Goal: Find specific fact: Find specific fact

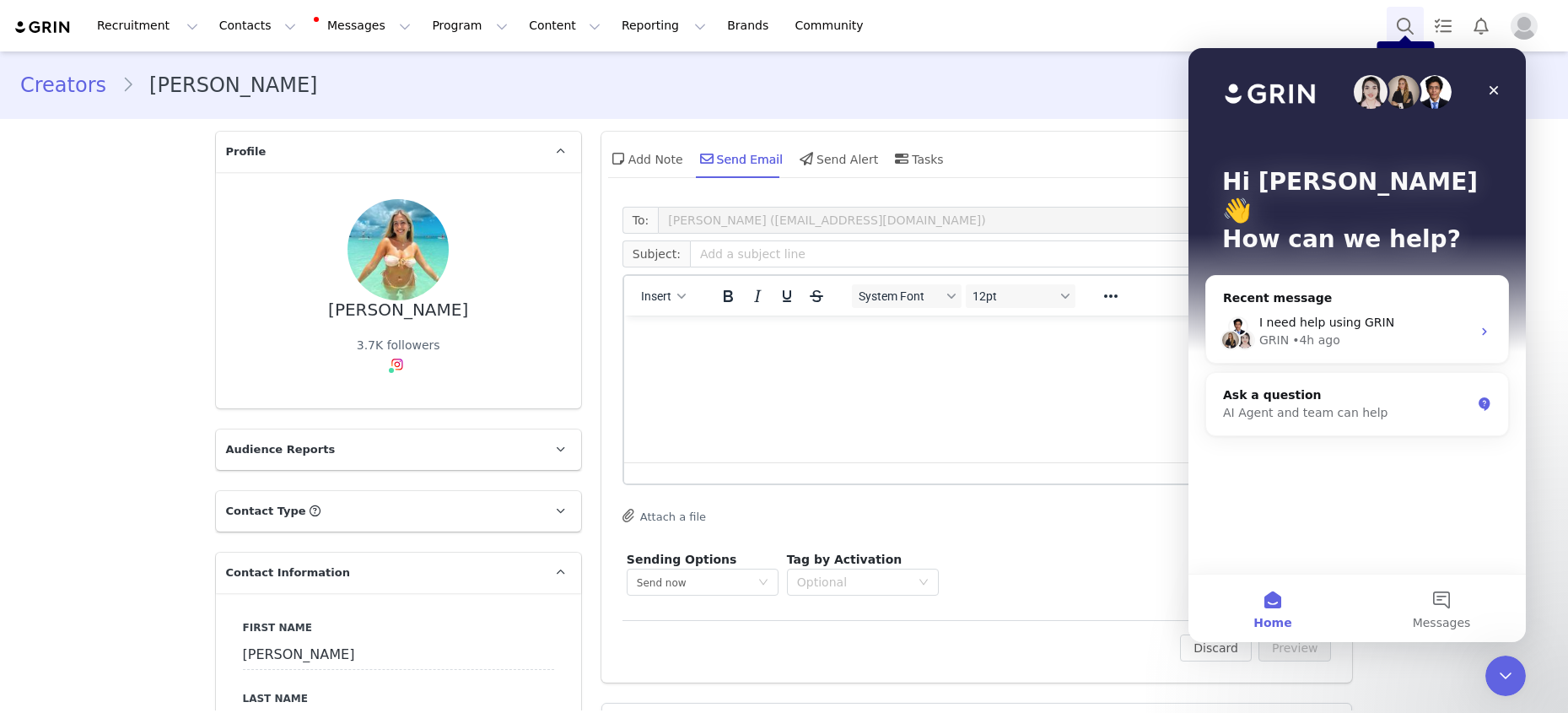
click at [1392, 24] on button "Search" at bounding box center [1404, 25] width 38 height 38
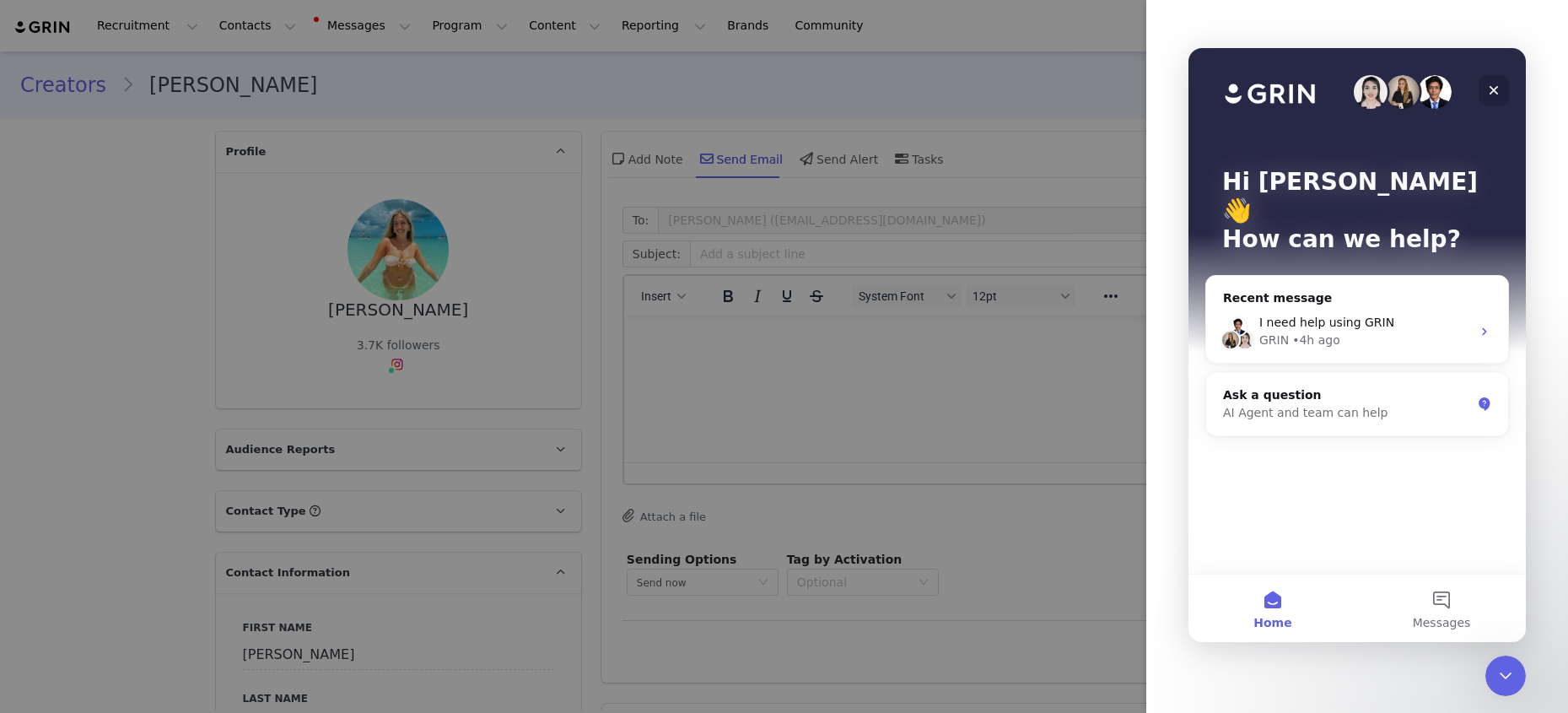
click at [1491, 92] on icon "Close" at bounding box center [1494, 91] width 10 height 10
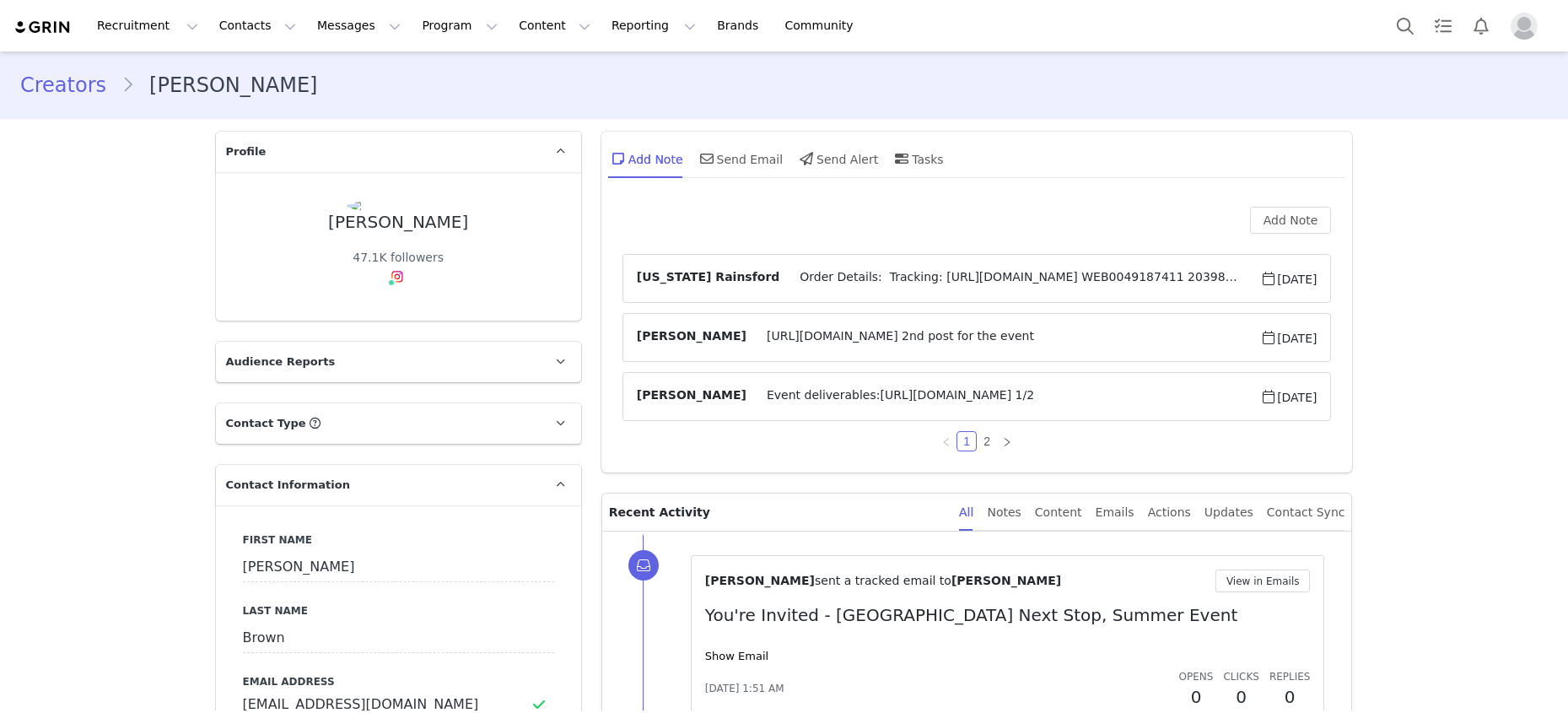
type input "+1 ([GEOGRAPHIC_DATA])"
click at [999, 275] on span "Order Details: Tracking: https://app.shippit.com/tracking/PPvLktISSrySa WEB0049…" at bounding box center [1019, 277] width 481 height 20
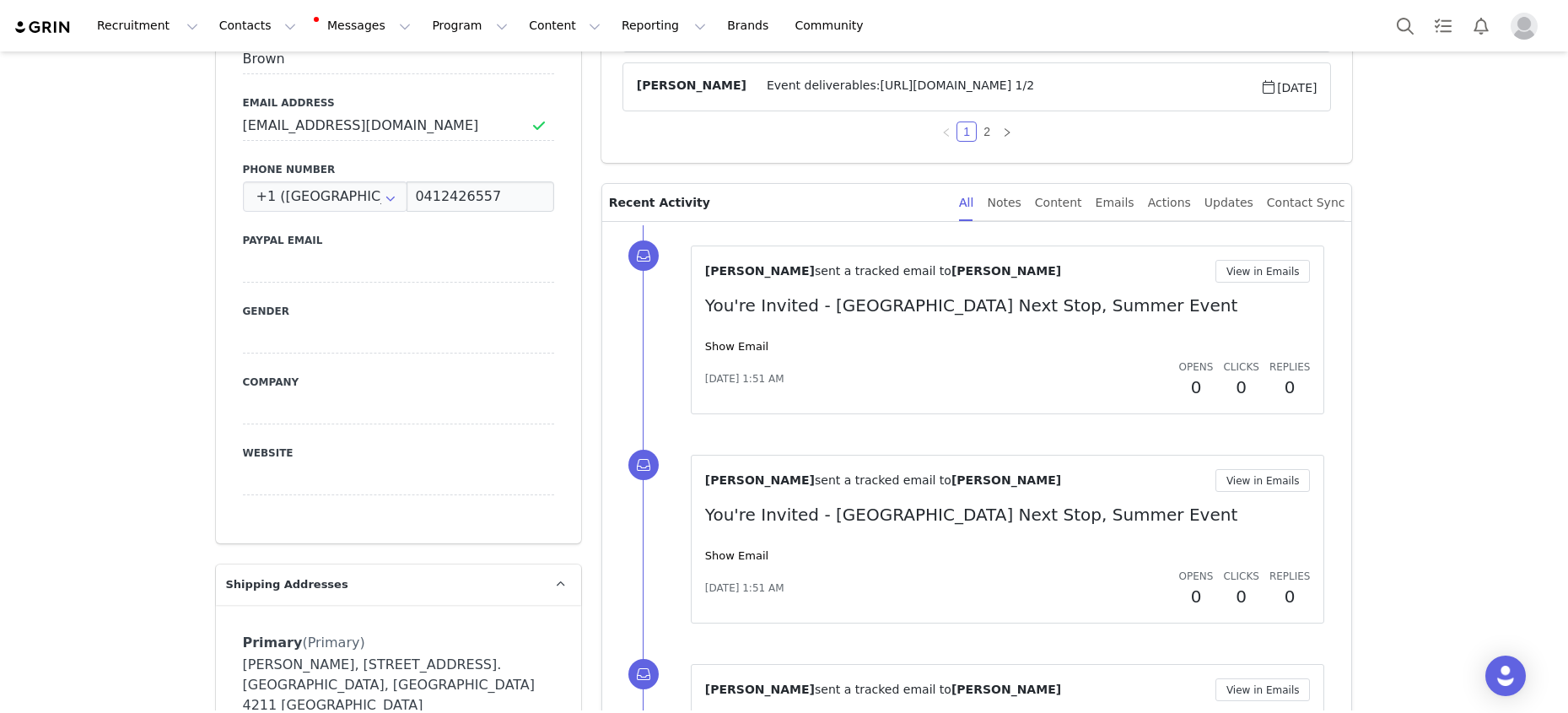
scroll to position [493, 0]
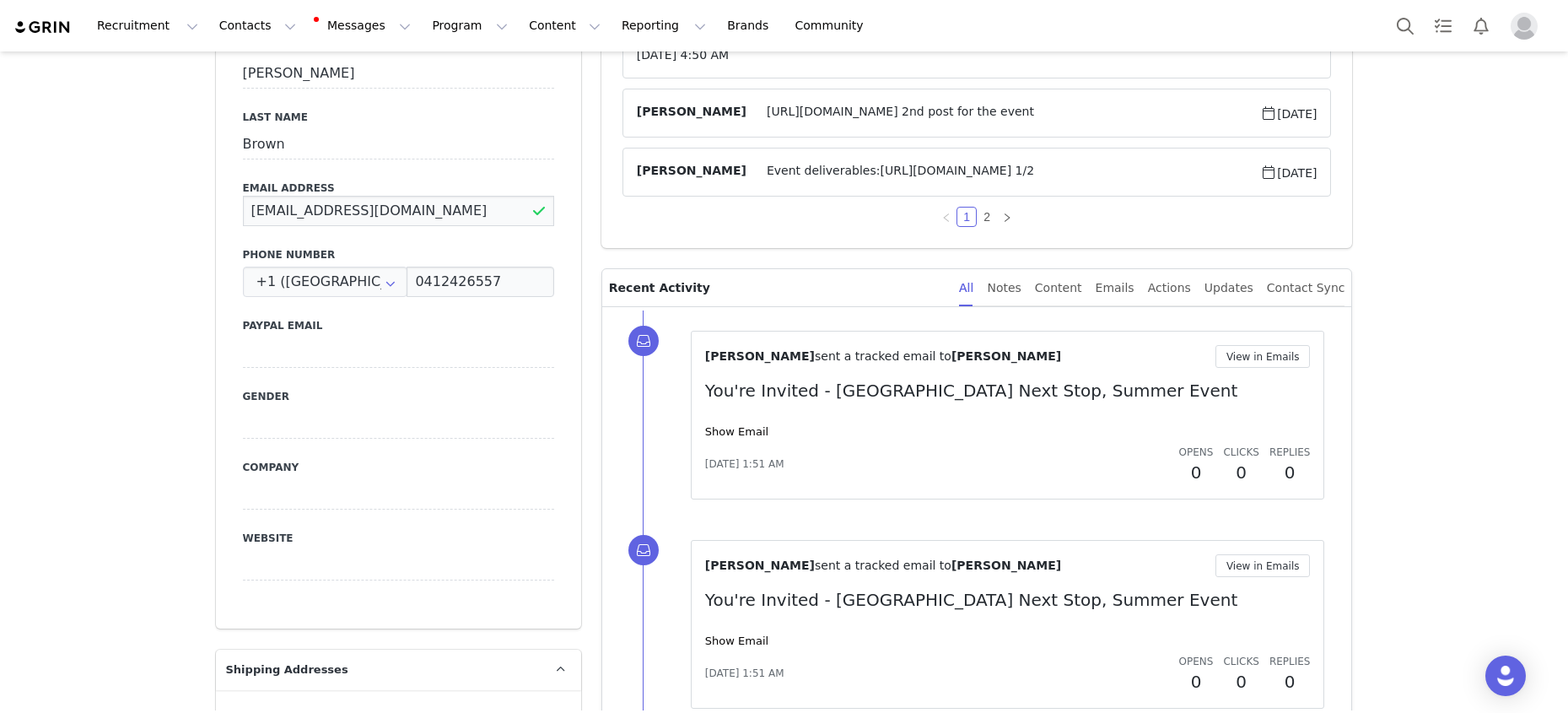
click at [386, 214] on input "ellaaaabrown@gmail.com" at bounding box center [398, 211] width 311 height 31
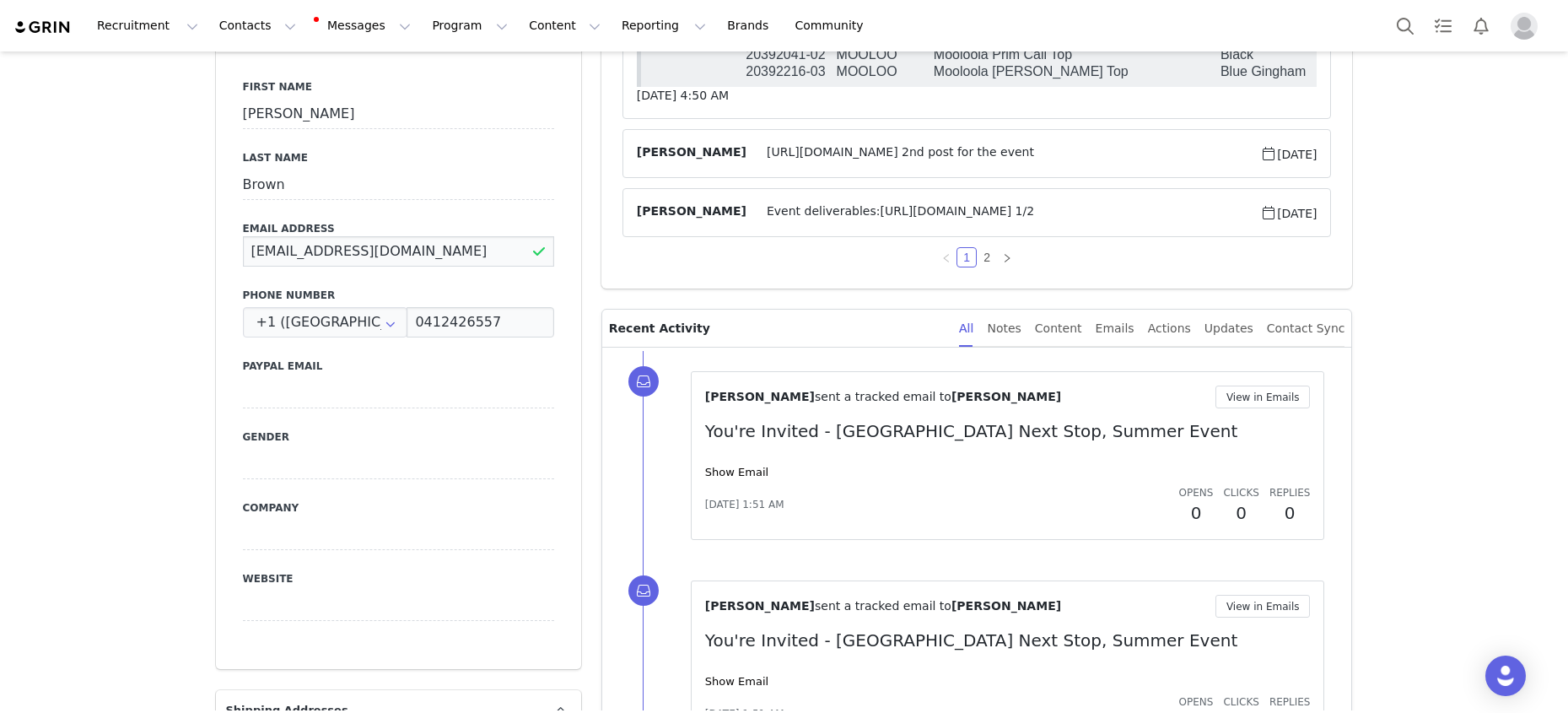
scroll to position [460, 0]
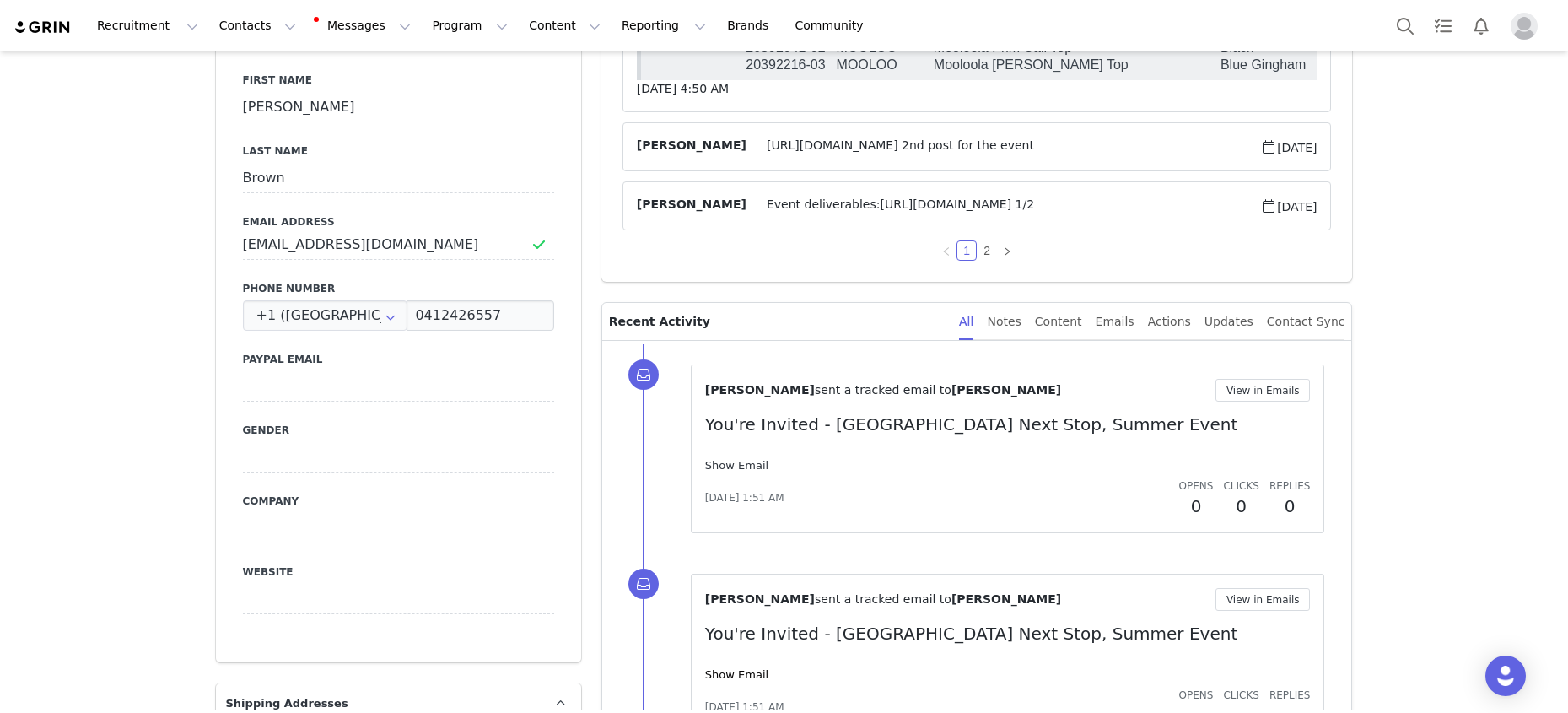
click at [745, 462] on link "Show Email" at bounding box center [737, 464] width 64 height 13
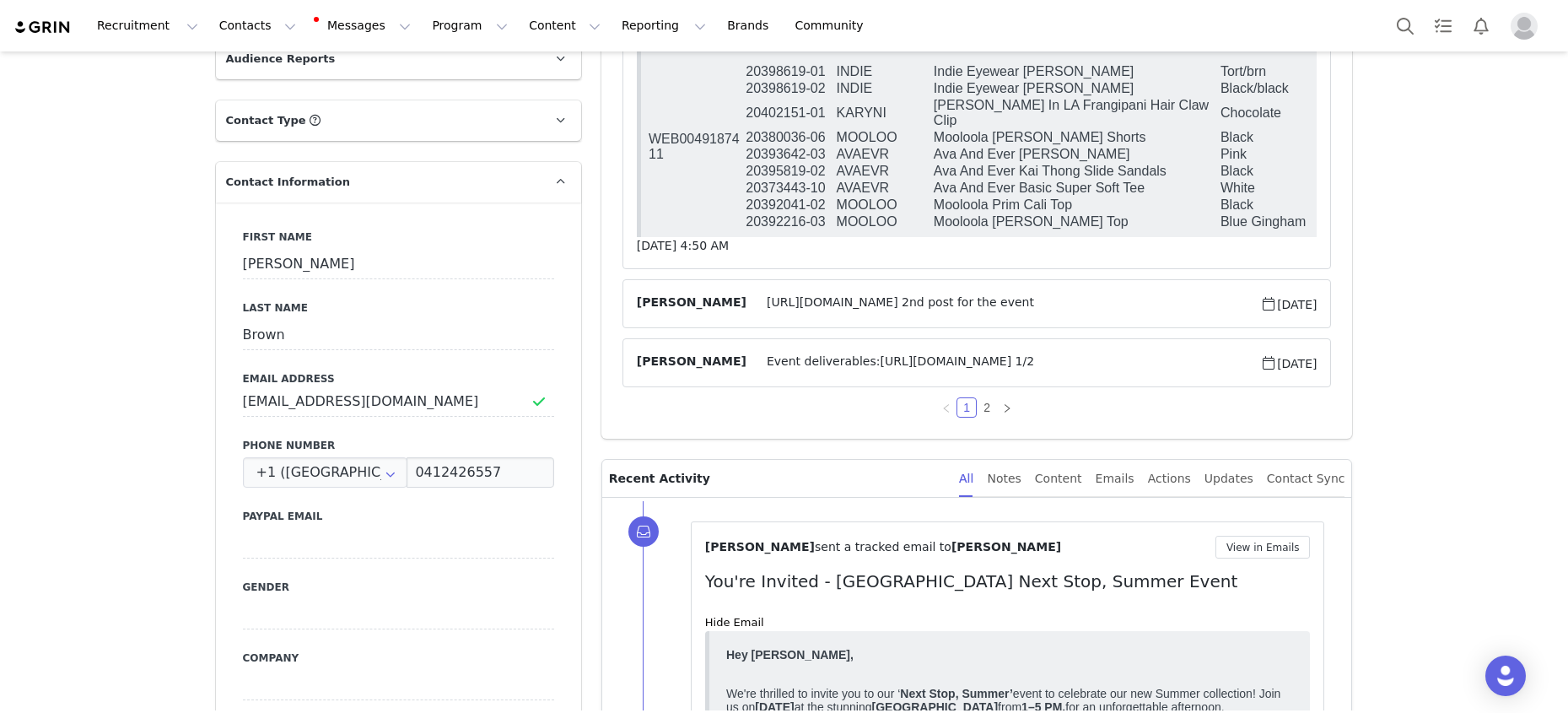
scroll to position [19, 0]
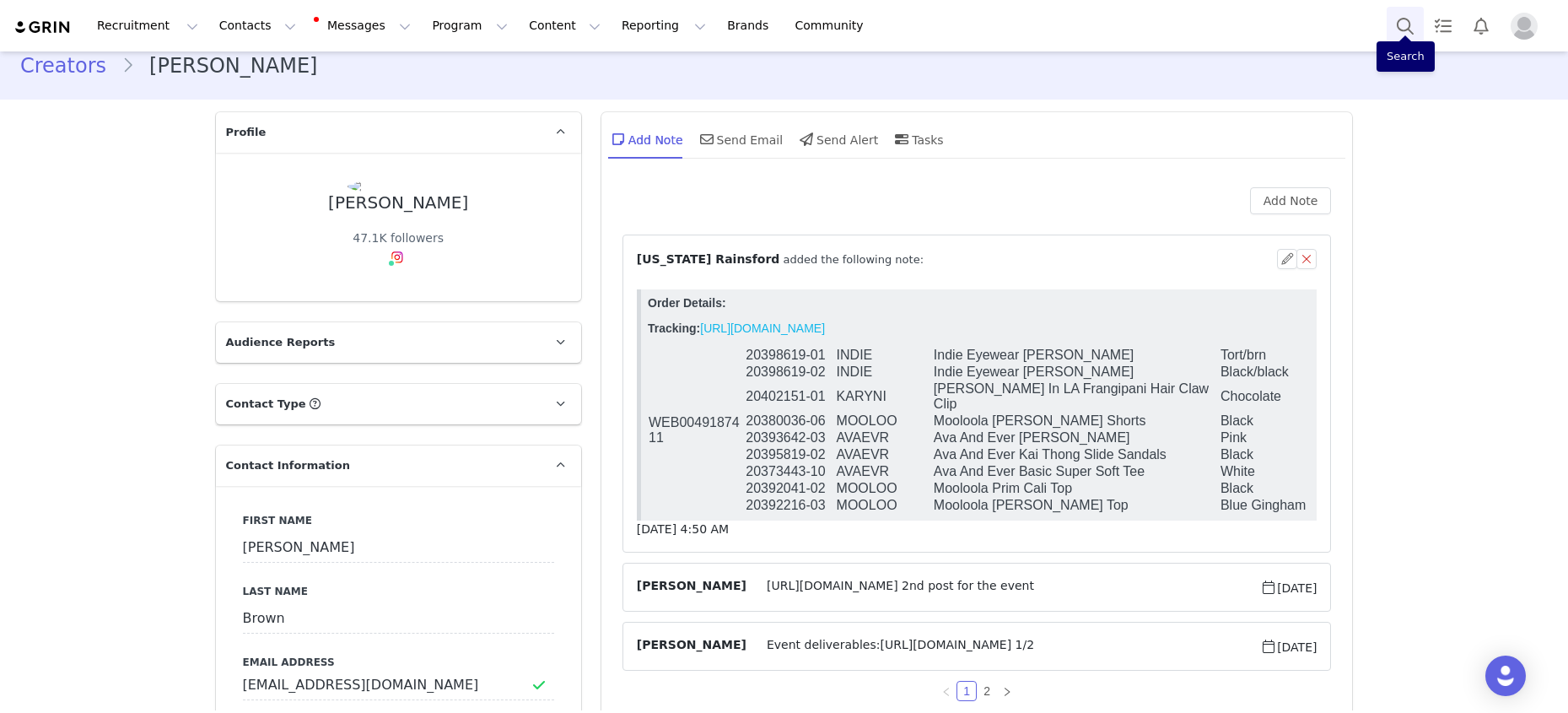
click at [1413, 27] on button "Search" at bounding box center [1404, 25] width 38 height 38
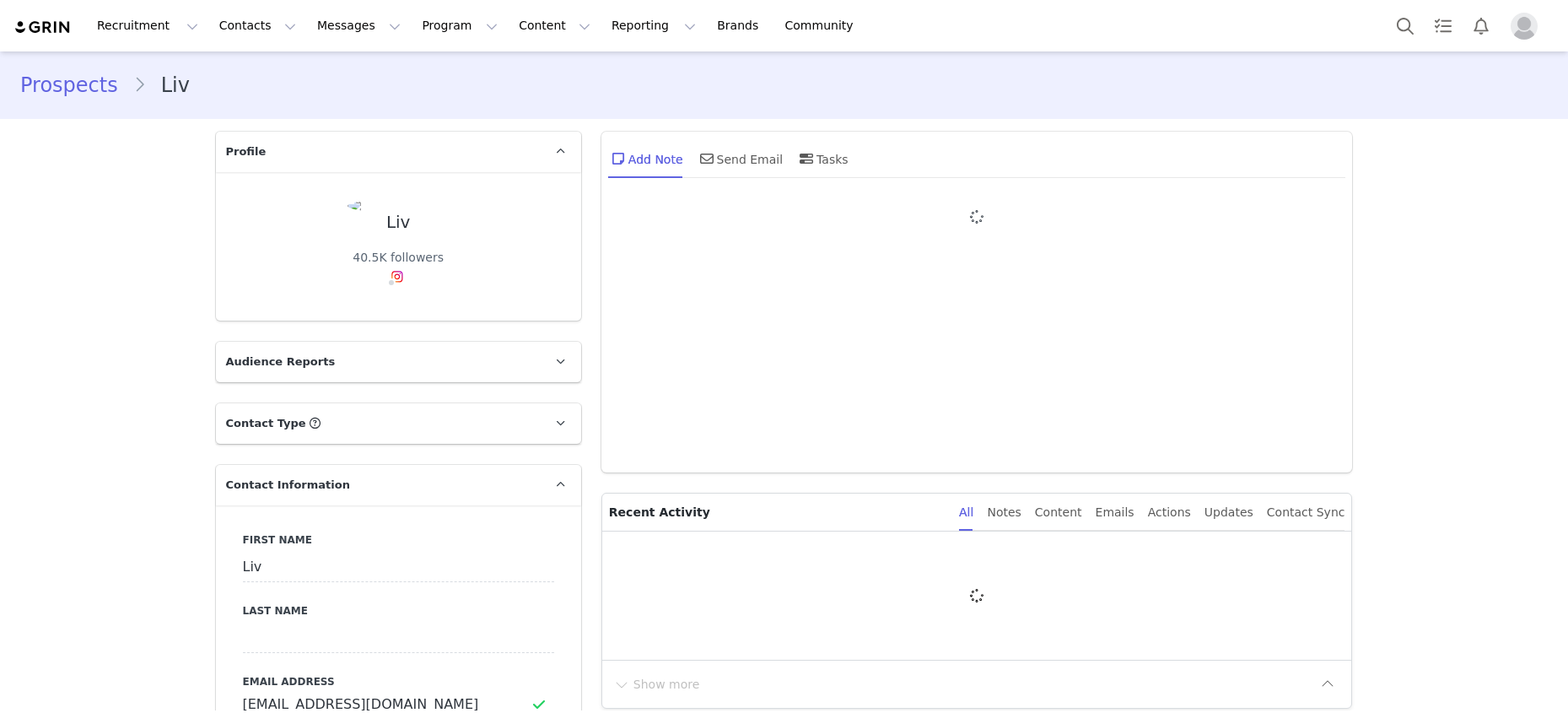
type input "+1 ([GEOGRAPHIC_DATA])"
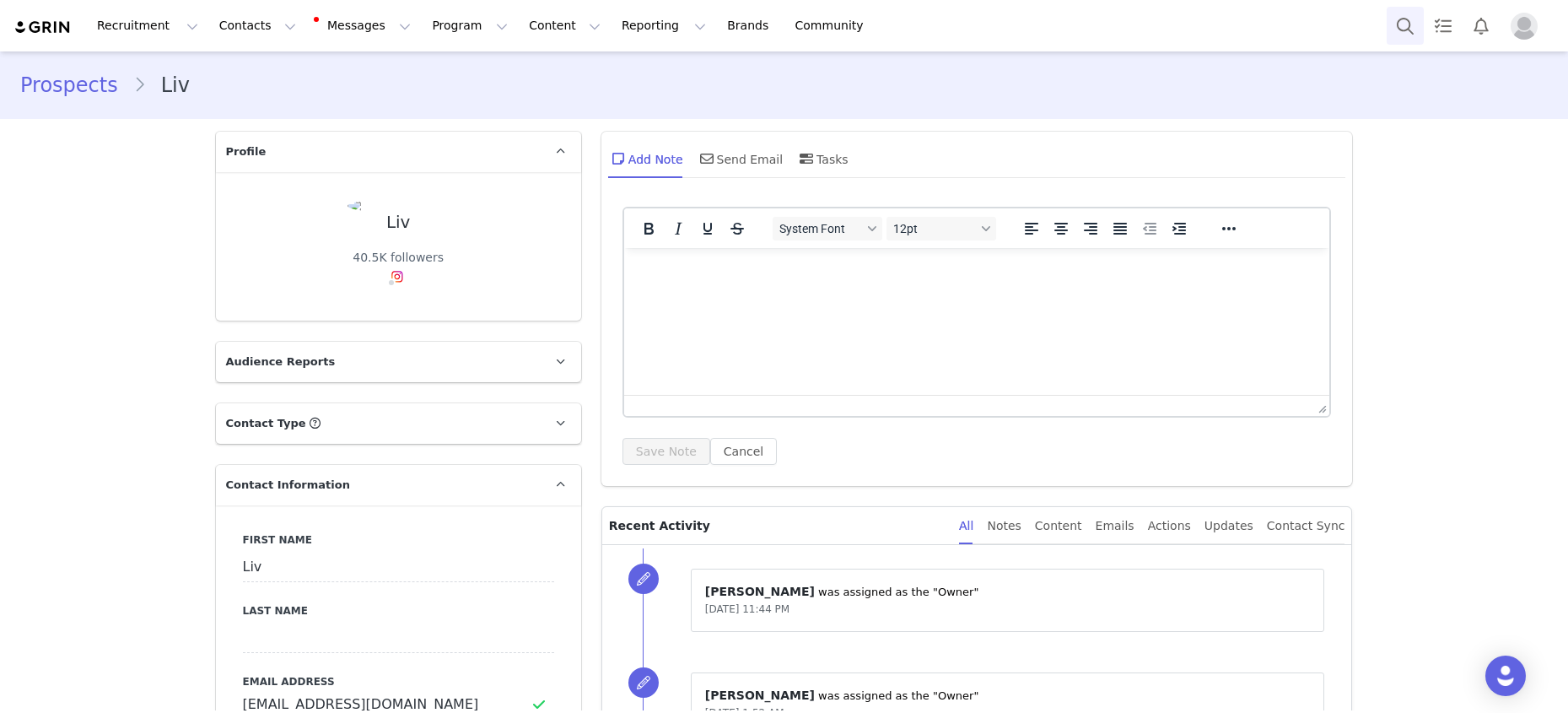
click at [1395, 30] on button "Search" at bounding box center [1404, 25] width 38 height 38
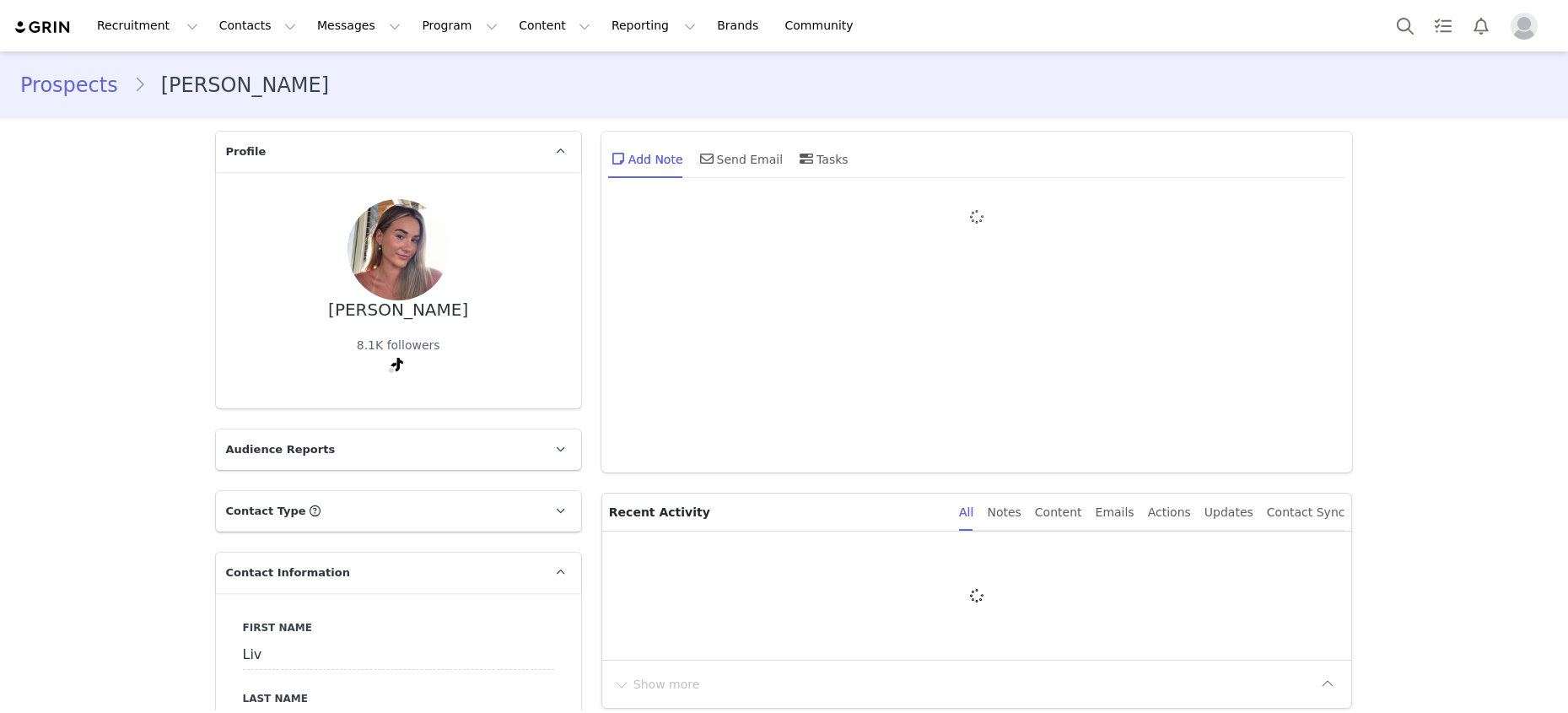
type input "+1 ([GEOGRAPHIC_DATA])"
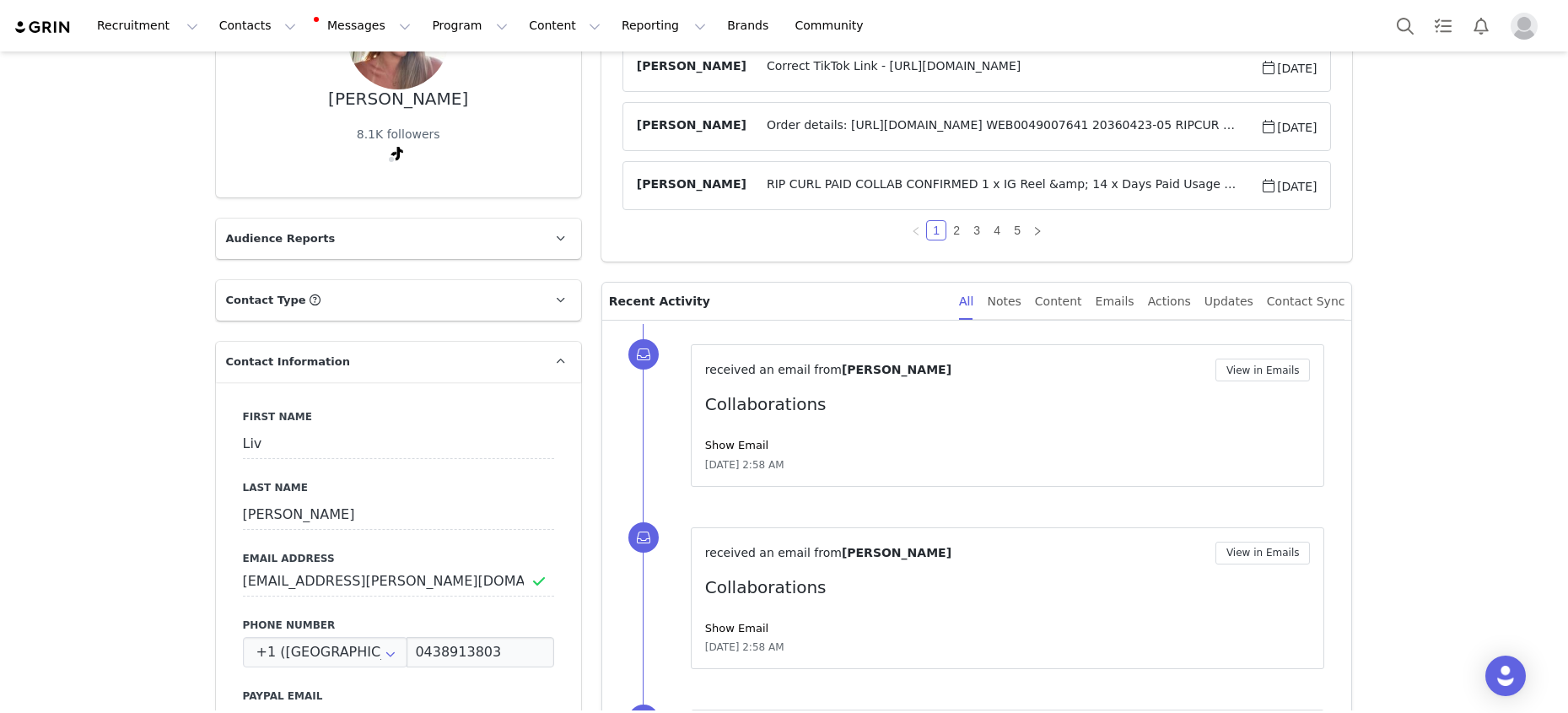
scroll to position [251, 0]
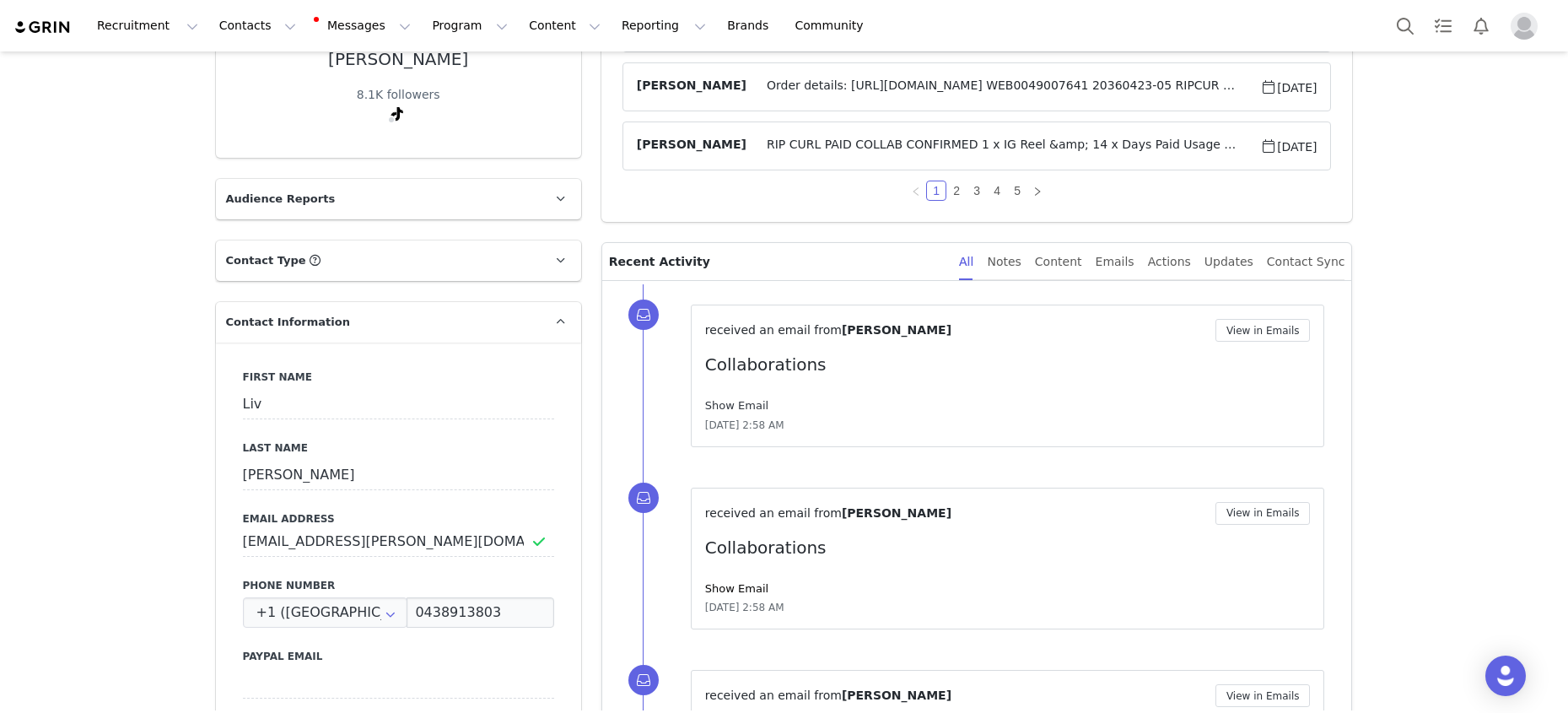
click at [744, 407] on link "Show Email" at bounding box center [737, 405] width 64 height 13
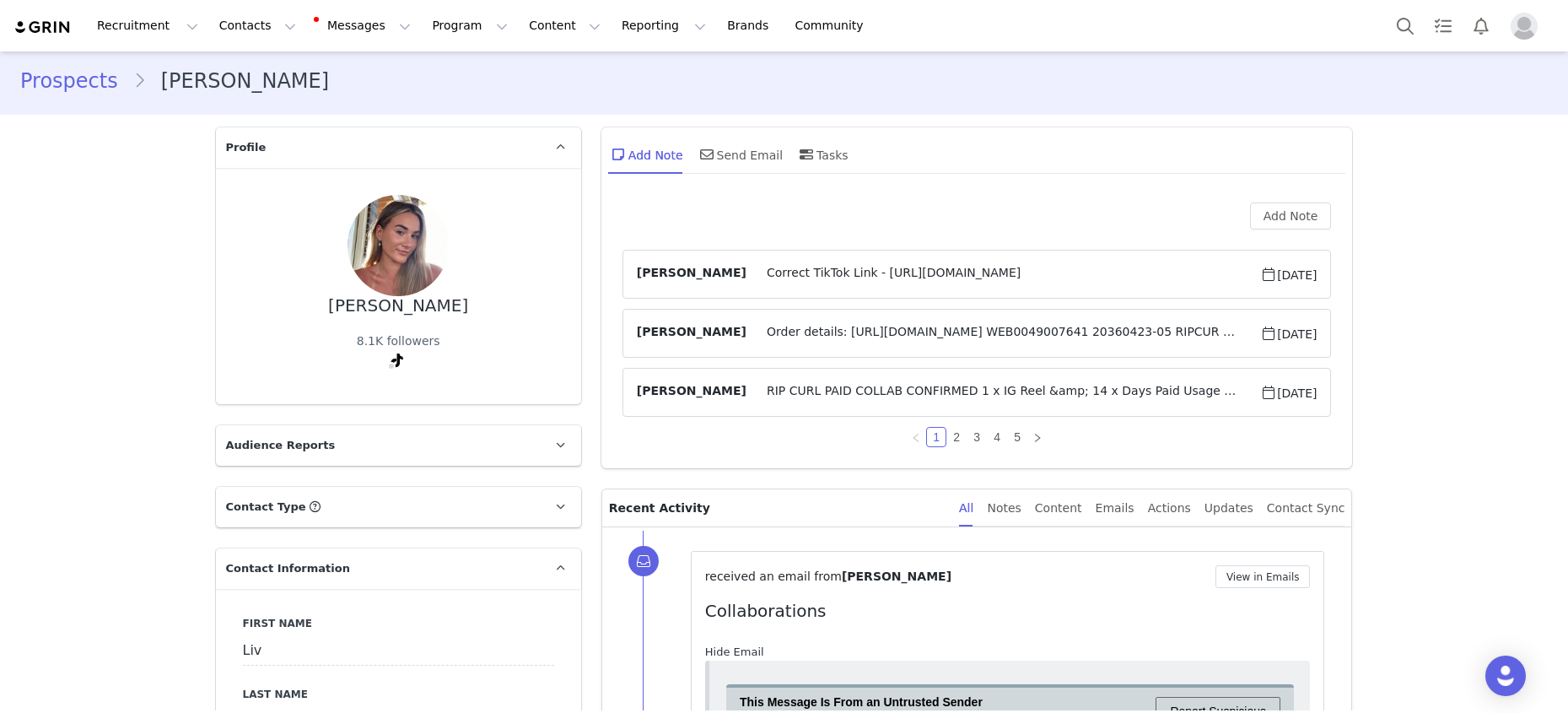
scroll to position [0, 0]
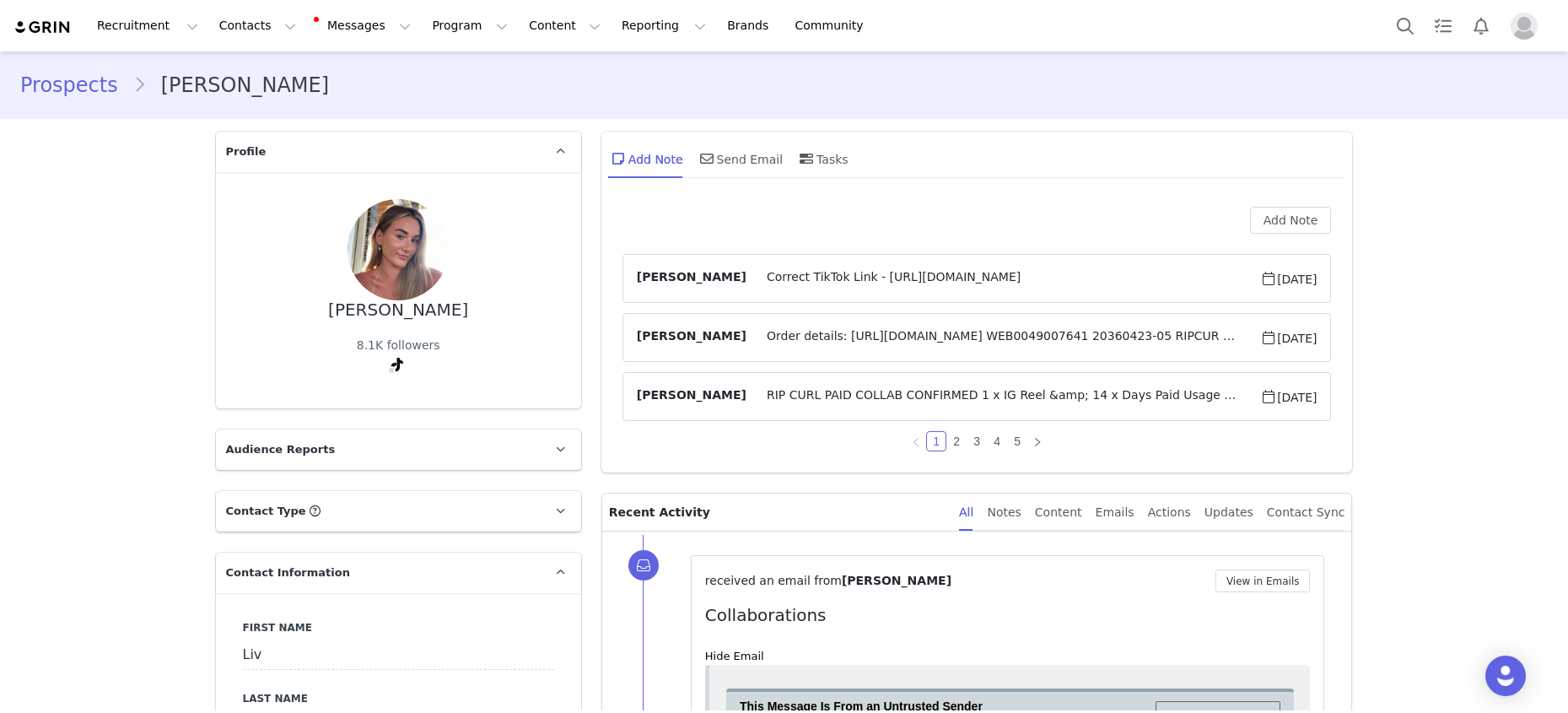
click at [931, 275] on span "Correct TikTok Link - https://www.tiktok.com/@livvkirbyy" at bounding box center [1003, 277] width 513 height 20
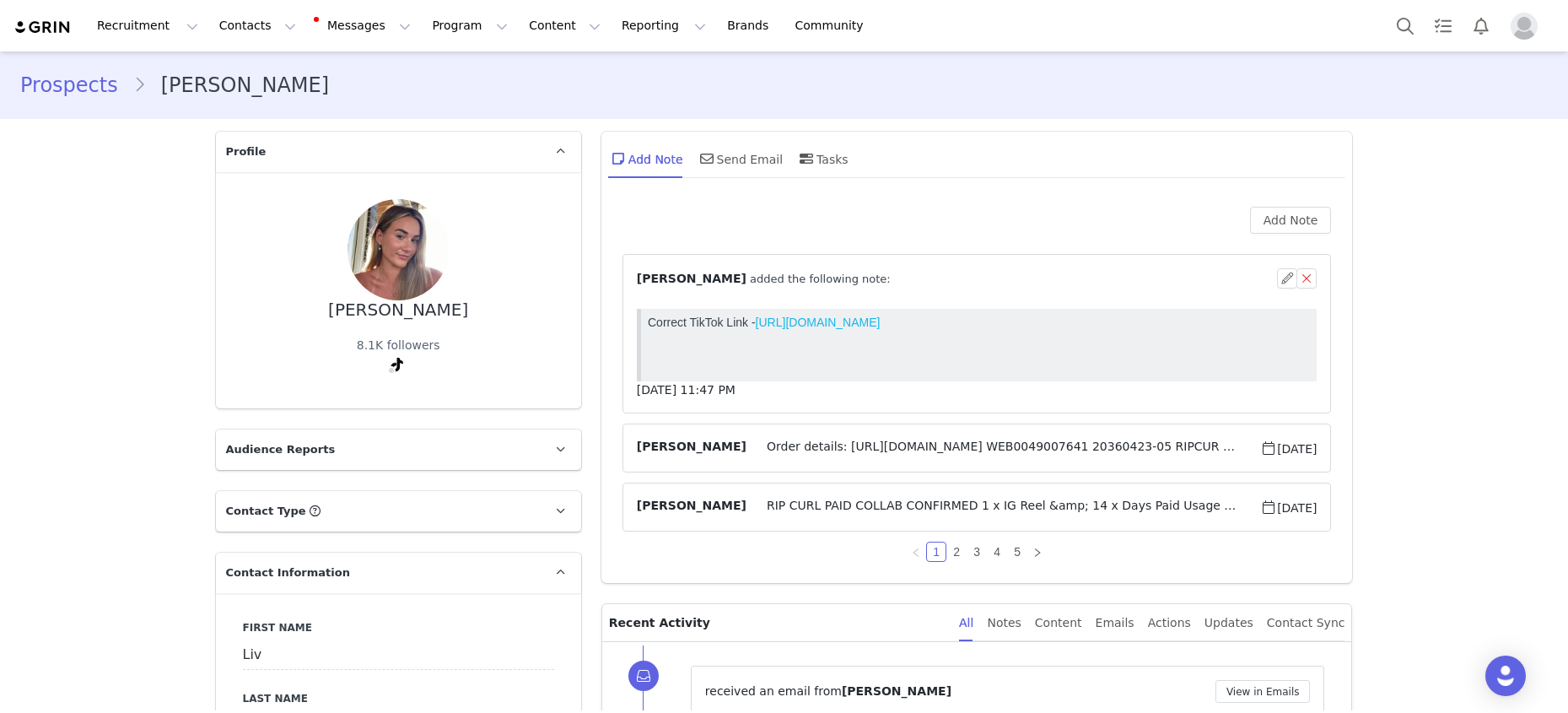
click at [879, 319] on link "https://www.tiktok.com/@livvkirbyy" at bounding box center [818, 322] width 125 height 13
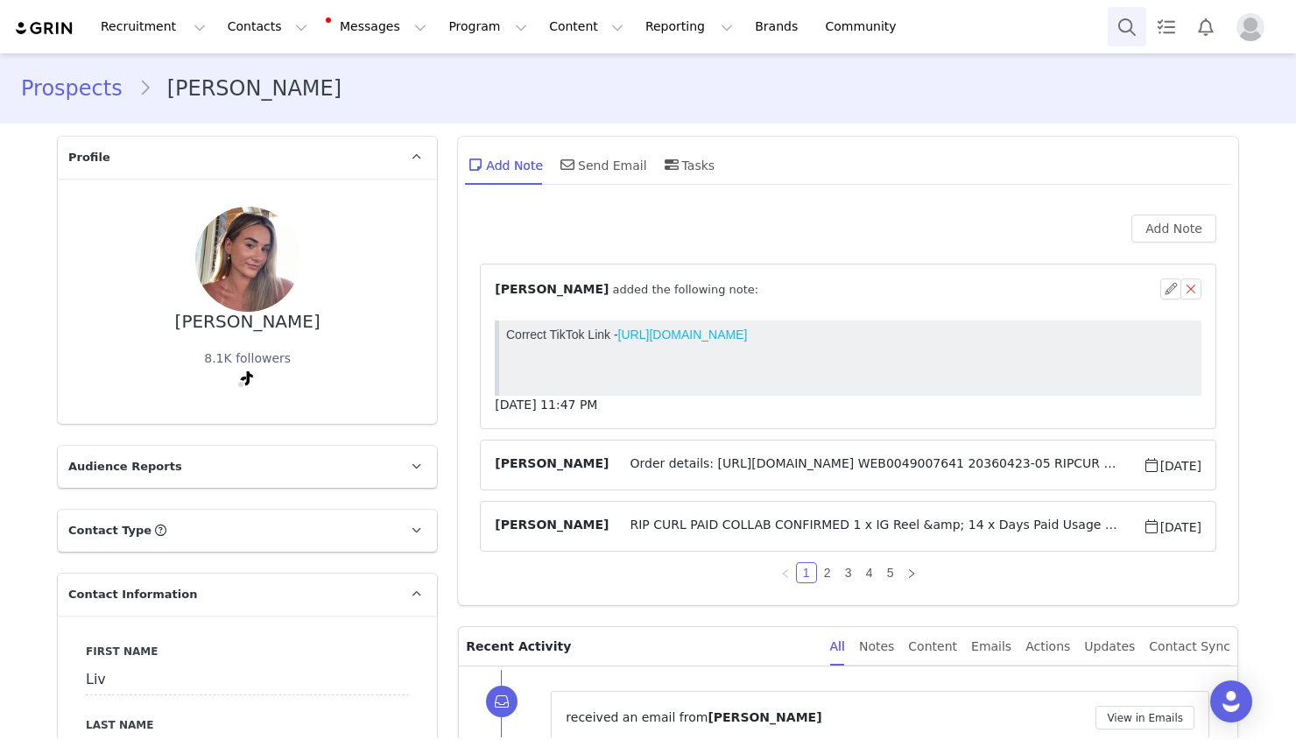
click at [1114, 31] on button "Search" at bounding box center [1127, 26] width 39 height 39
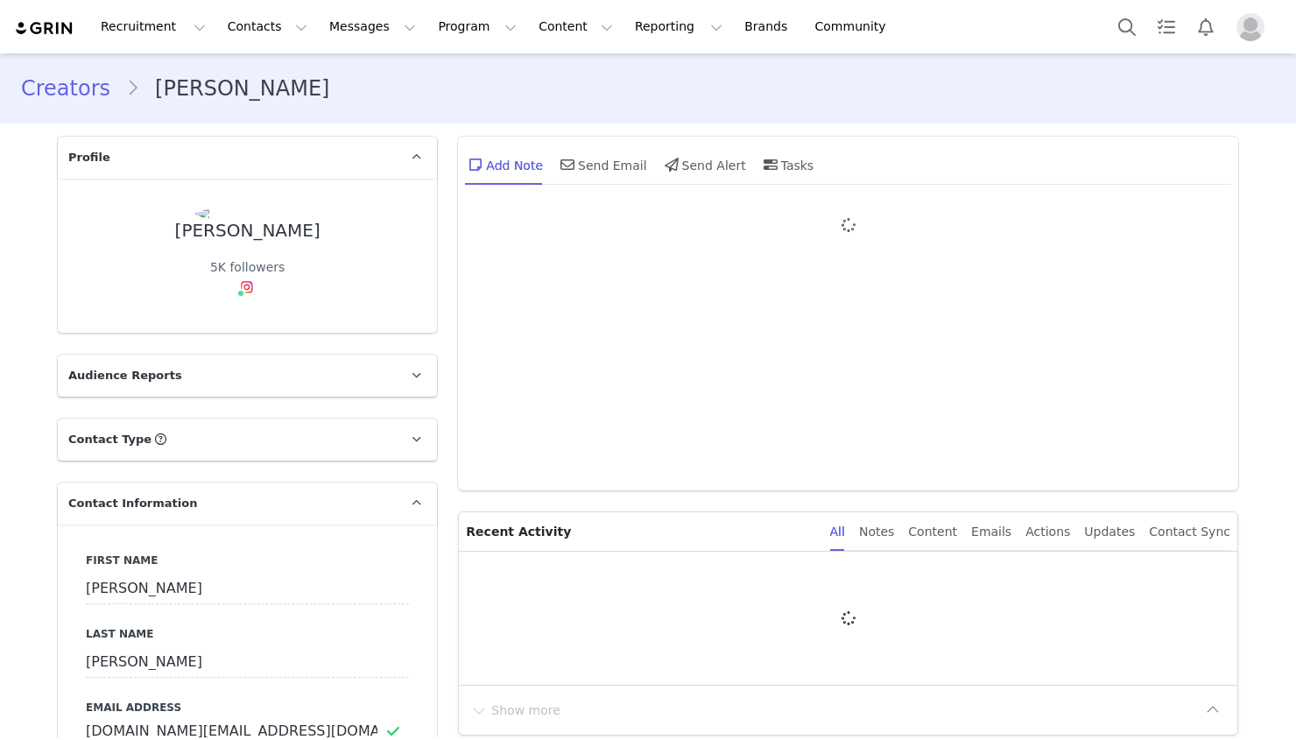
type input "+1 ([GEOGRAPHIC_DATA])"
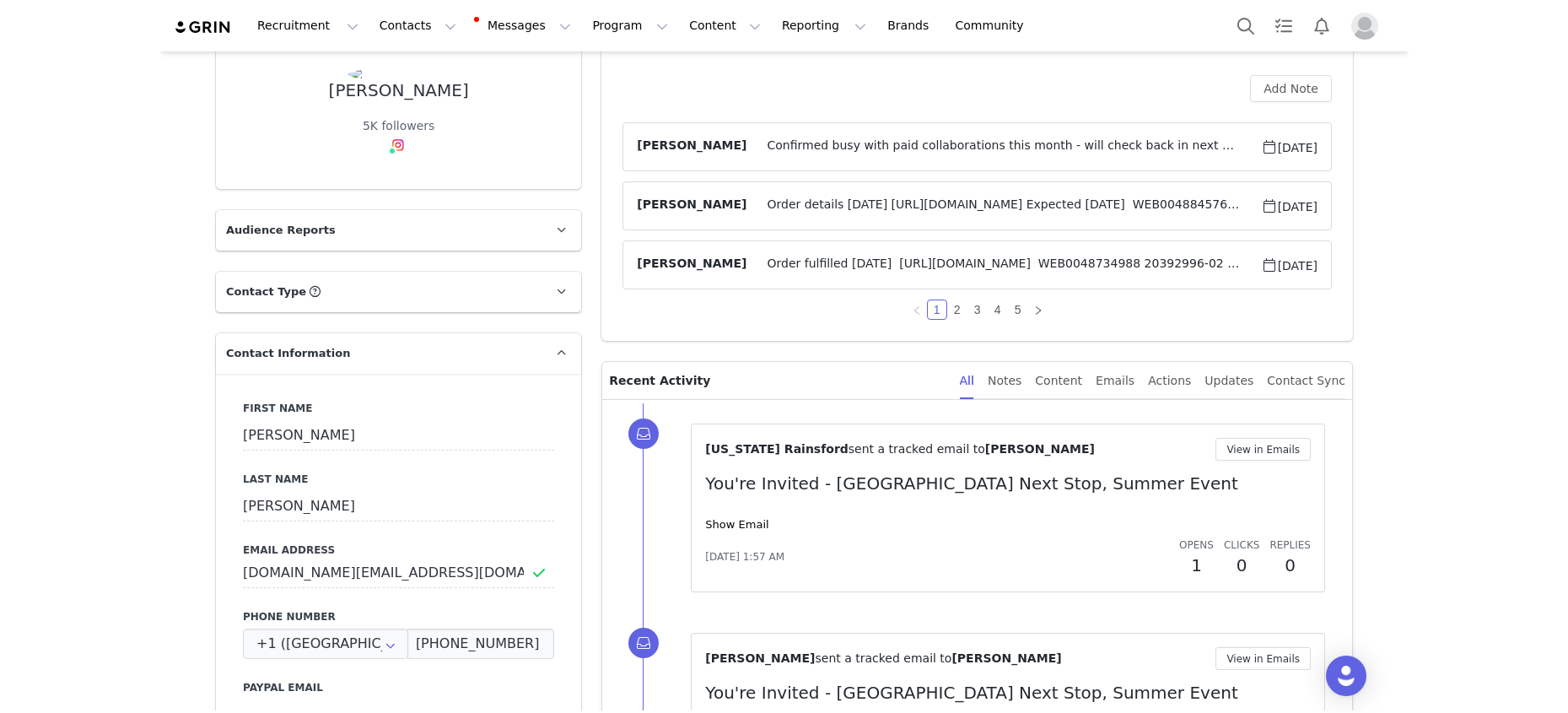
scroll to position [148, 0]
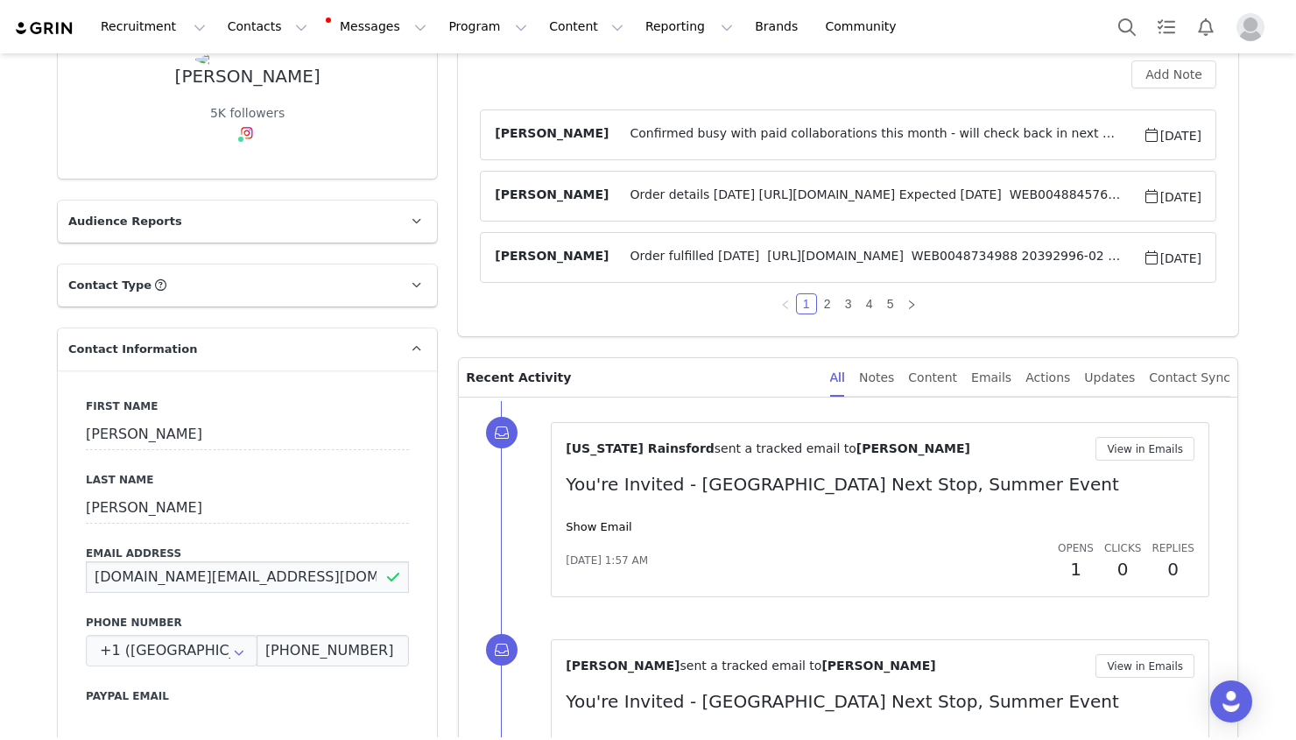
click at [208, 575] on input "courtneyphillips.contact@gmail.com" at bounding box center [247, 577] width 323 height 32
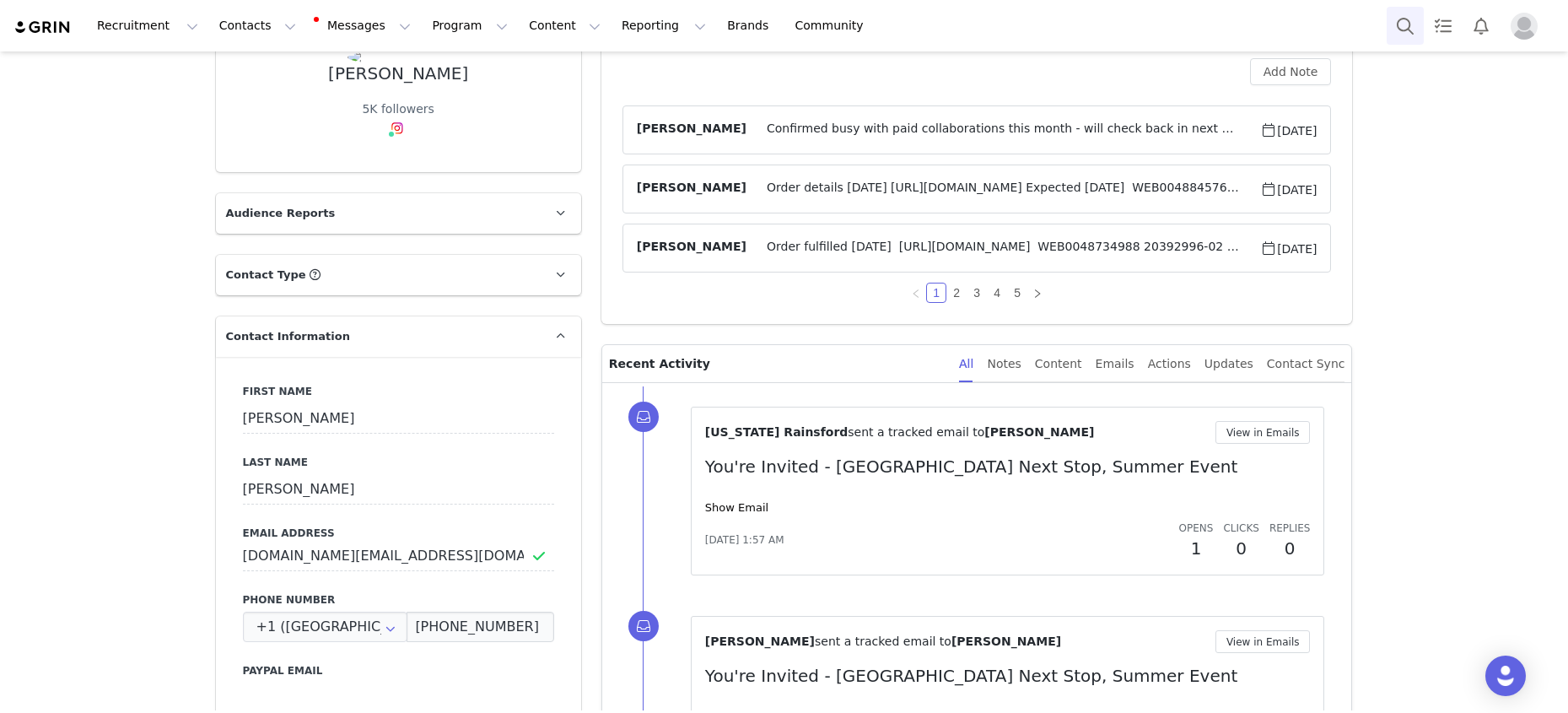
click at [1247, 26] on button "Search" at bounding box center [1404, 25] width 38 height 38
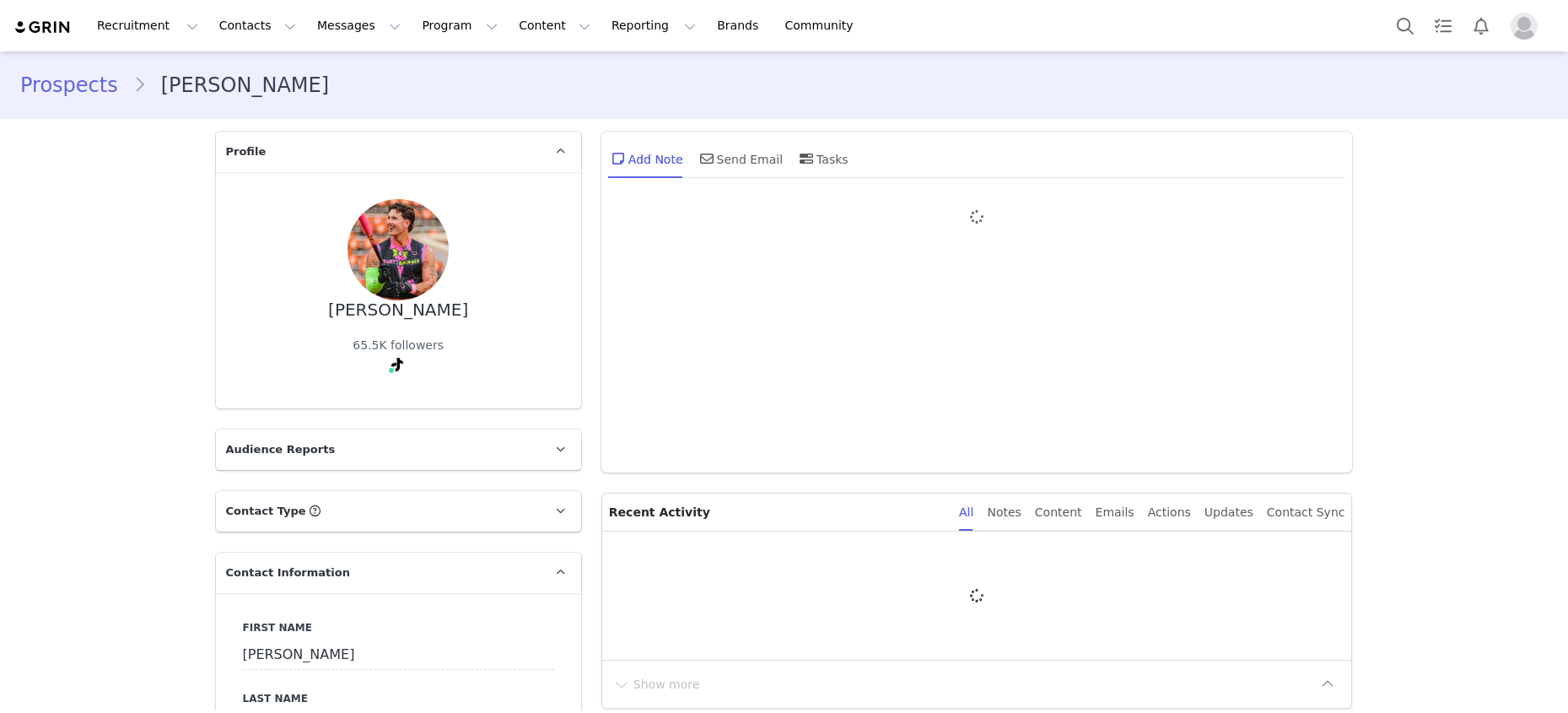
type input "+1 ([GEOGRAPHIC_DATA])"
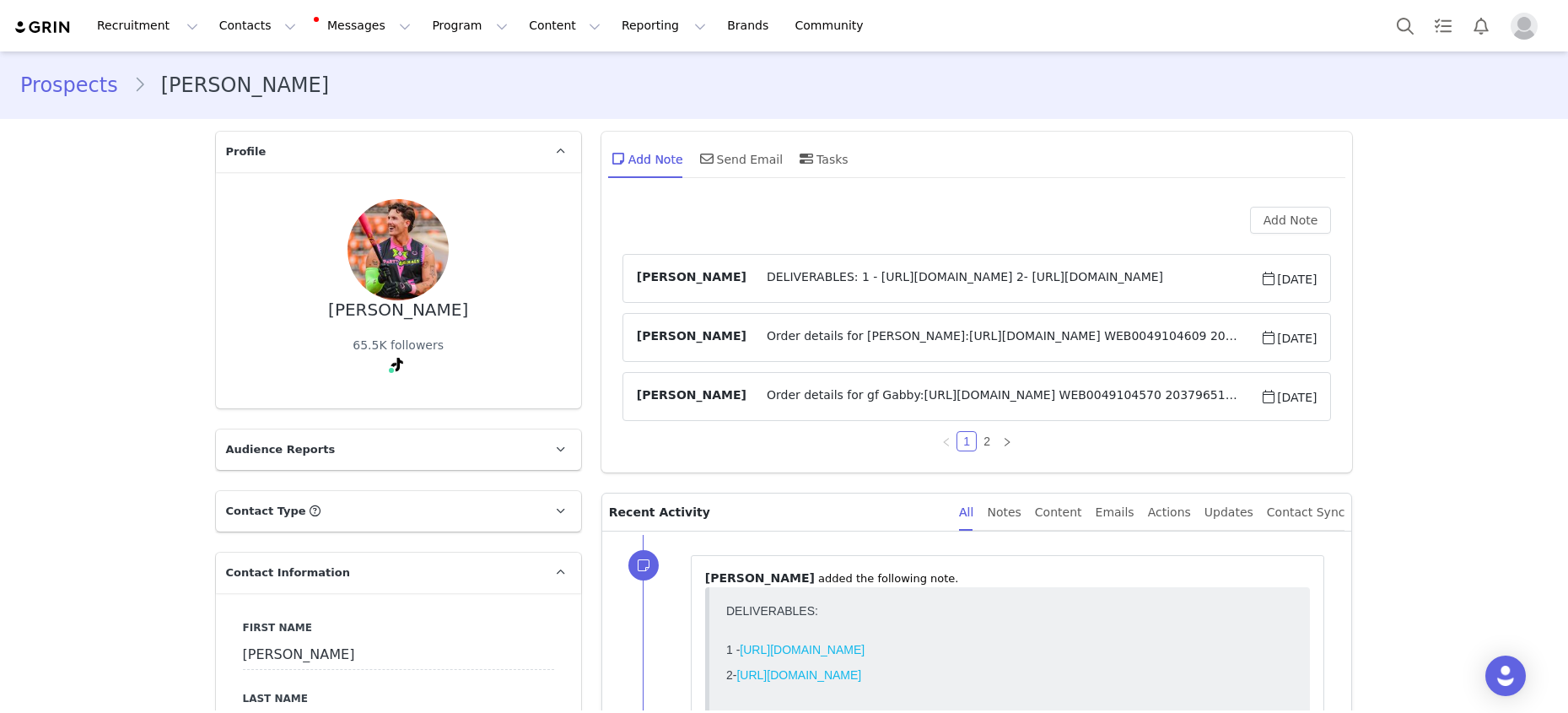
click at [981, 283] on span "DELIVERABLES: 1 - [URL][DOMAIN_NAME] 2- [URL][DOMAIN_NAME]" at bounding box center [1003, 277] width 513 height 20
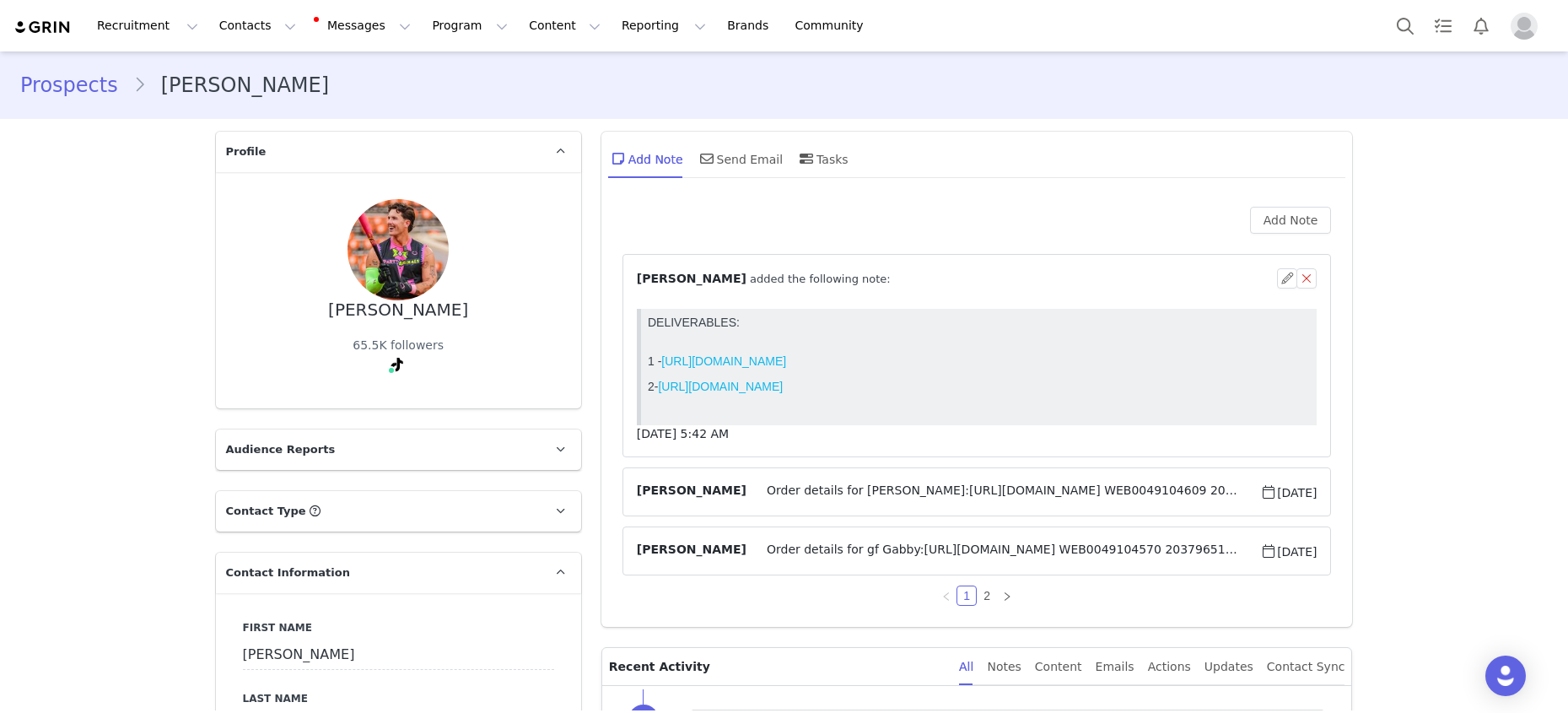
click at [894, 492] on span "Order details for [PERSON_NAME]:[URL][DOMAIN_NAME] WEB0049104609 20343748-02 LU…" at bounding box center [1003, 491] width 513 height 20
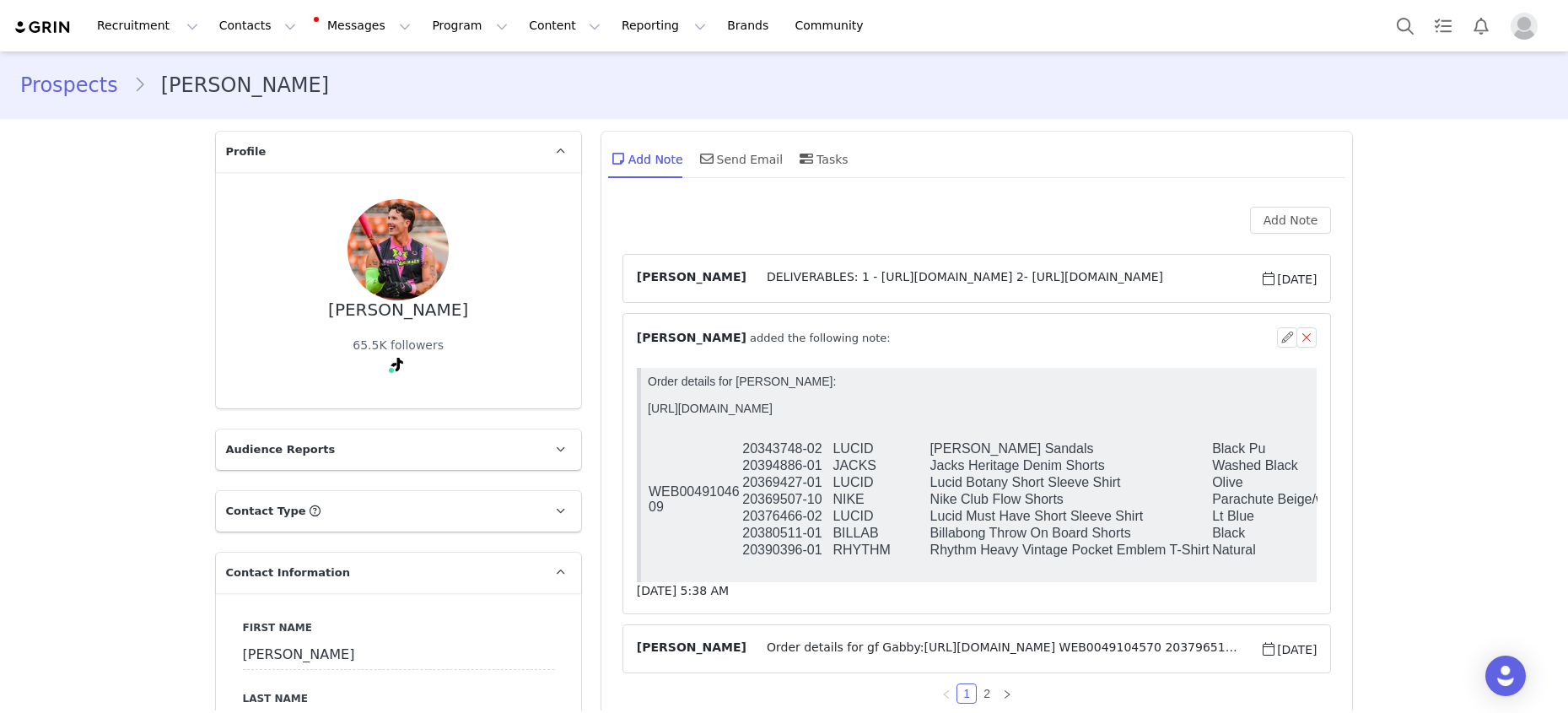
scroll to position [119, 0]
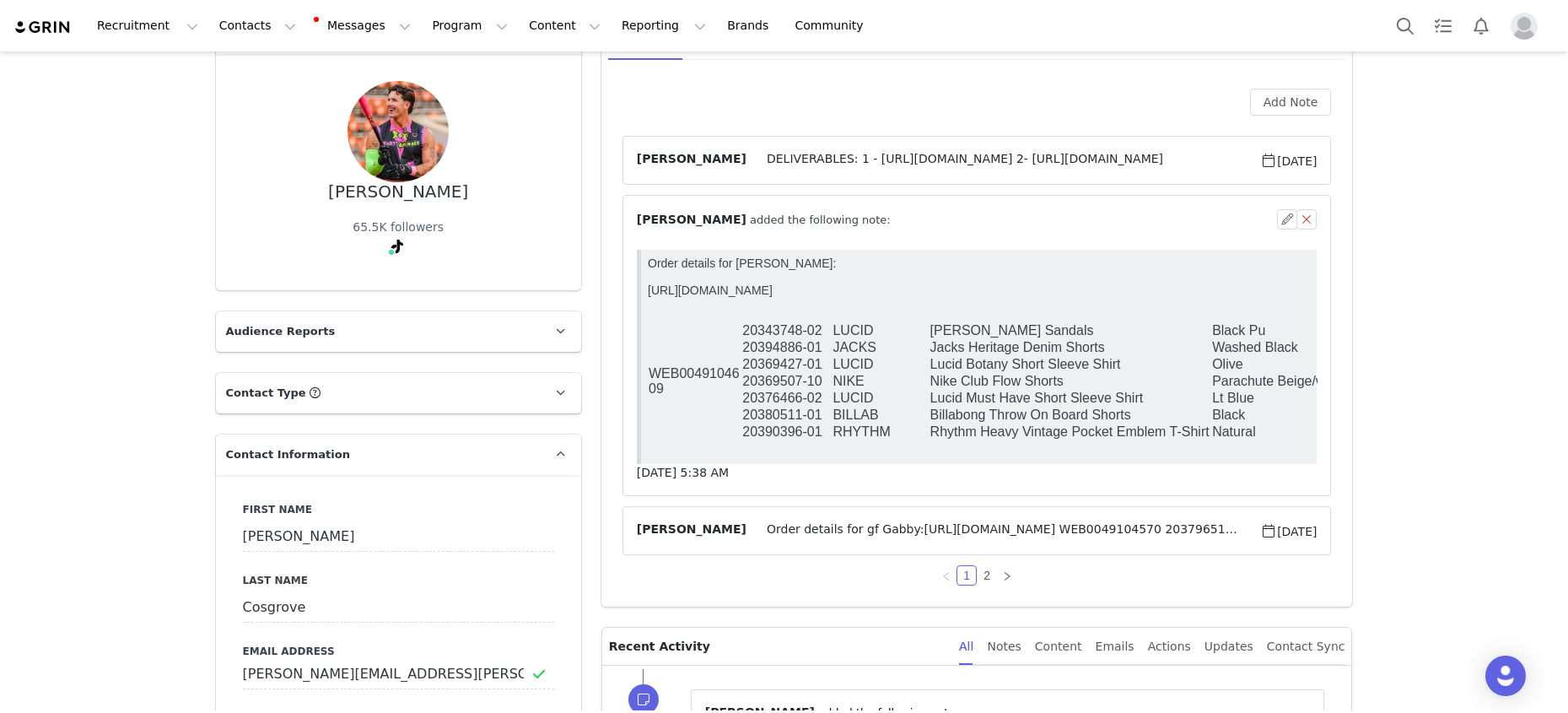
click at [806, 426] on td "20390396-01" at bounding box center [786, 433] width 91 height 17
copy tr "20390396-01"
click at [771, 342] on td "20394886-01" at bounding box center [786, 348] width 91 height 17
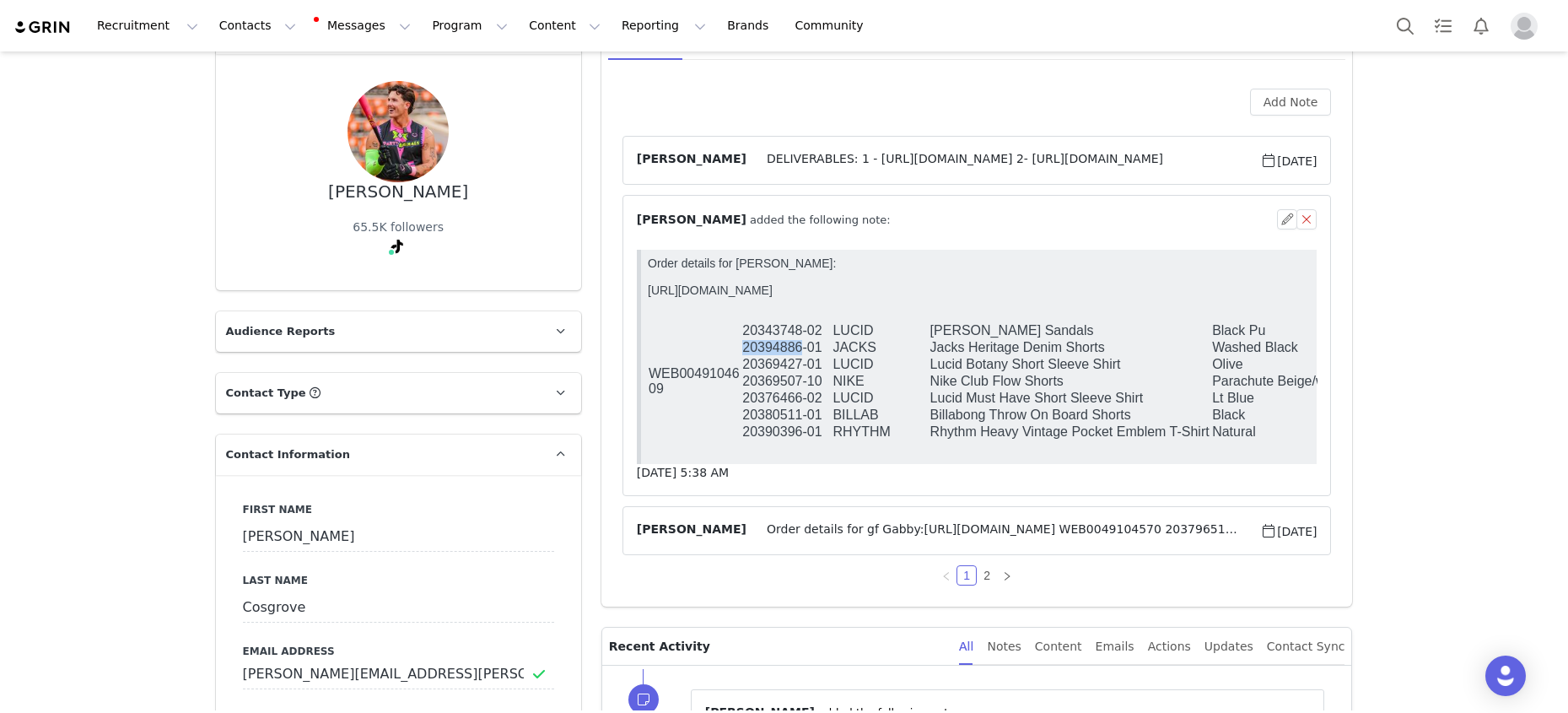
click at [771, 342] on td "20394886-01" at bounding box center [786, 348] width 91 height 17
copy tr "20394886-01"
click at [967, 523] on span "Order details for gf Gabby:[URL][DOMAIN_NAME] WEB0049104570 20379651-07 [PERSON…" at bounding box center [1003, 530] width 513 height 20
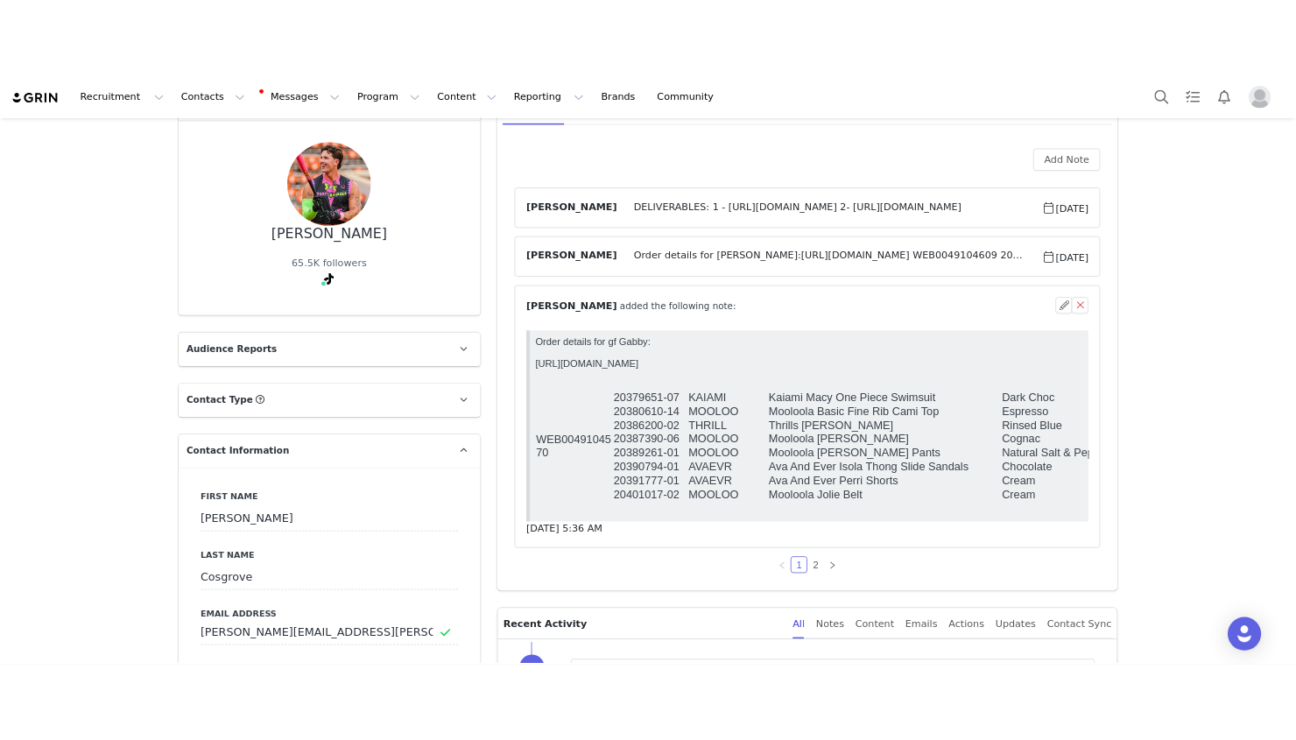
scroll to position [0, 0]
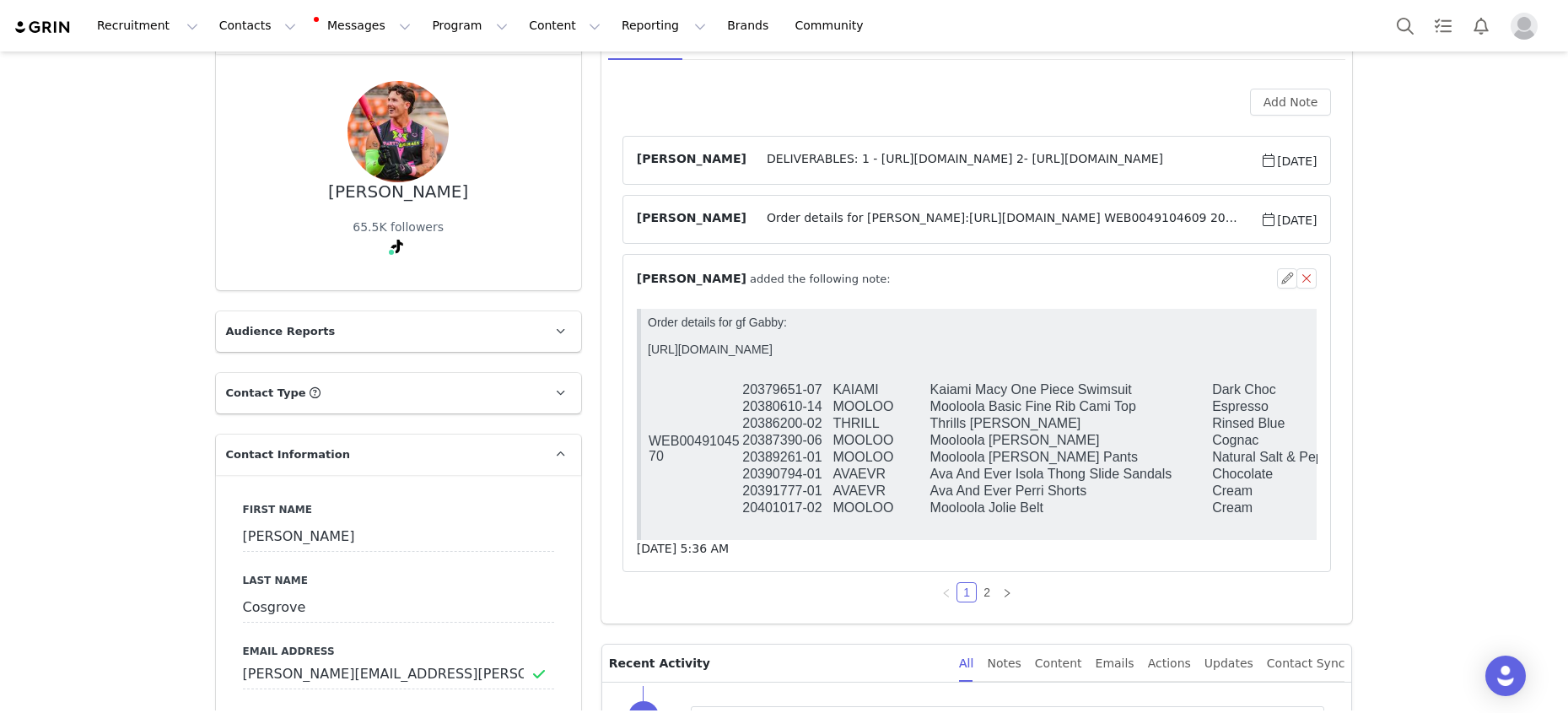
click at [778, 409] on td "20380610-14" at bounding box center [786, 407] width 91 height 17
copy tr "20380610-14"
click at [784, 429] on td "20386200-02" at bounding box center [786, 424] width 91 height 17
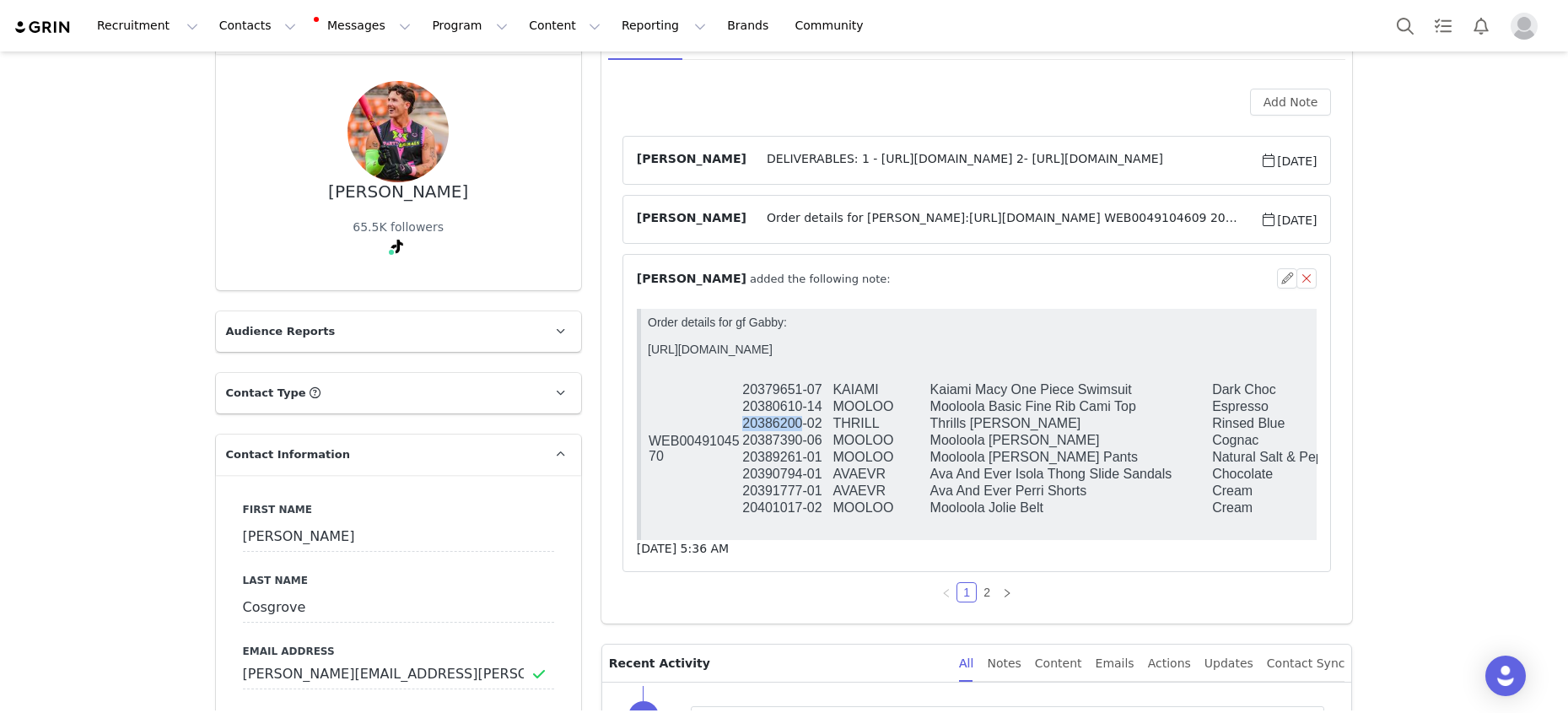
click at [784, 429] on td "20386200-02" at bounding box center [786, 424] width 91 height 17
copy tr "20386200-02"
click at [988, 597] on link "2" at bounding box center [986, 592] width 18 height 18
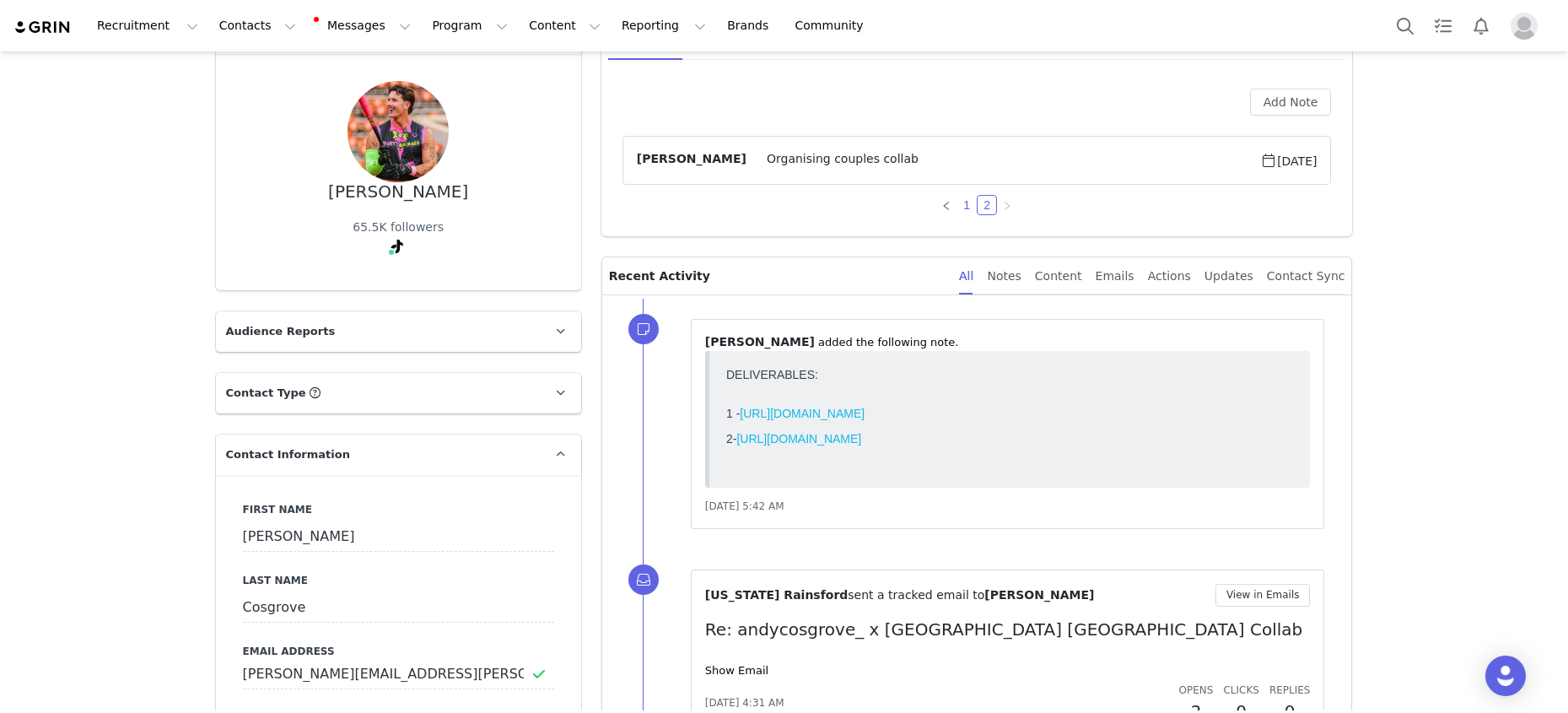
click at [964, 202] on link "1" at bounding box center [966, 204] width 18 height 18
